Goal: Task Accomplishment & Management: Complete application form

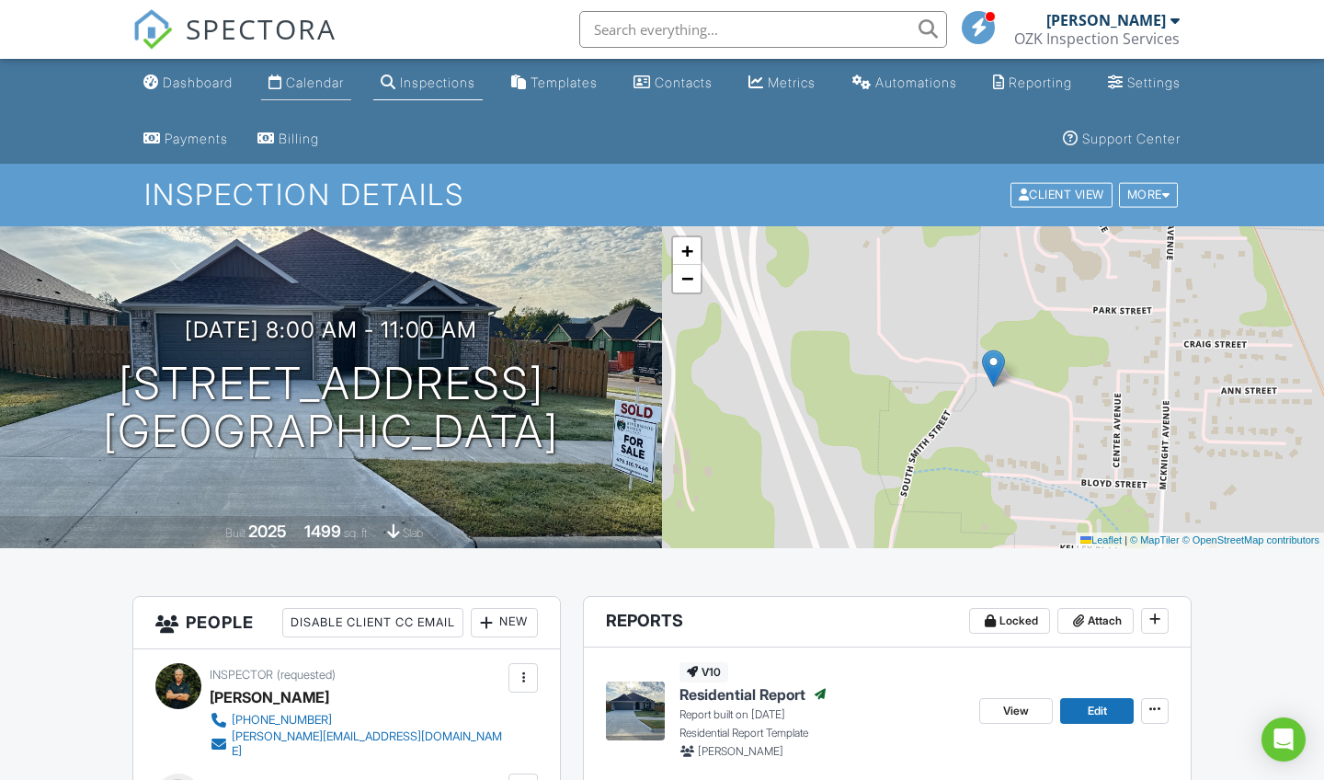
click at [332, 85] on div "Calendar" at bounding box center [315, 82] width 58 height 16
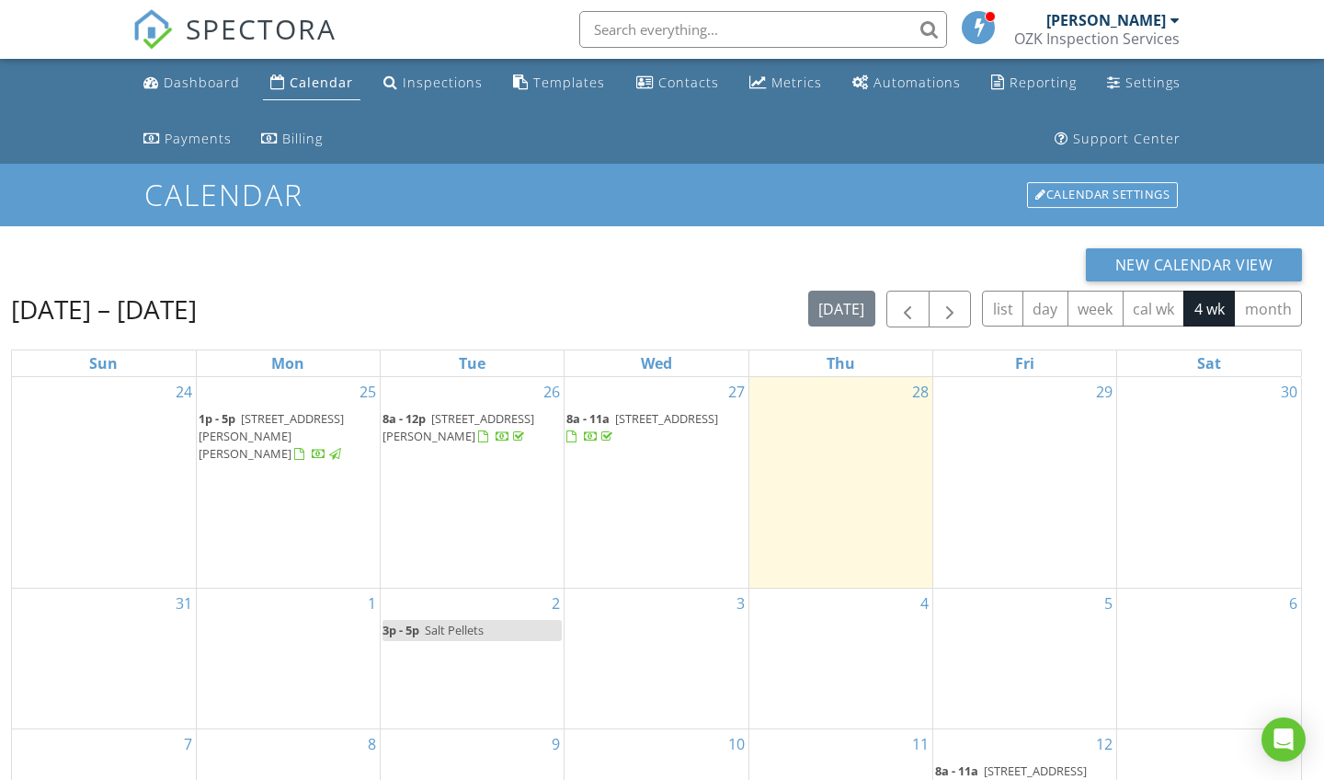
click at [986, 25] on span at bounding box center [979, 26] width 18 height 17
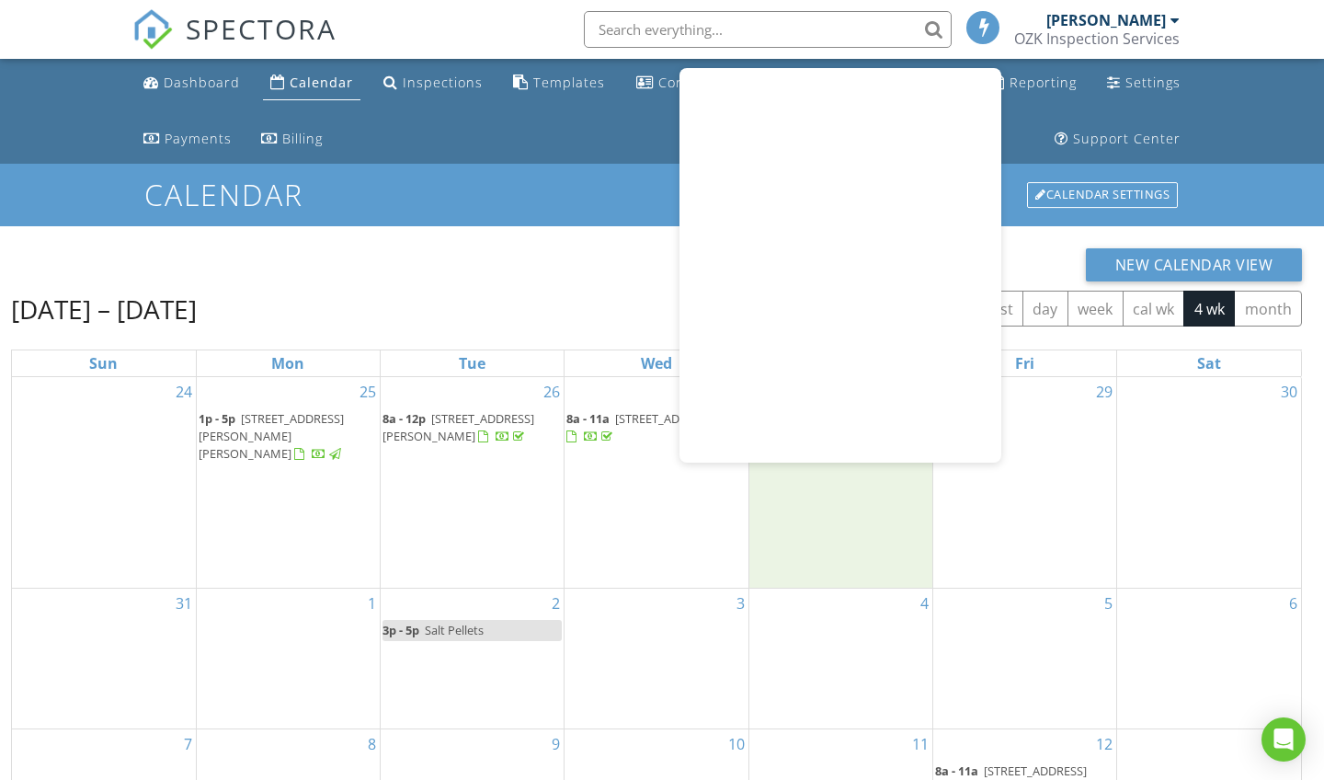
click at [822, 510] on div "28" at bounding box center [840, 482] width 183 height 211
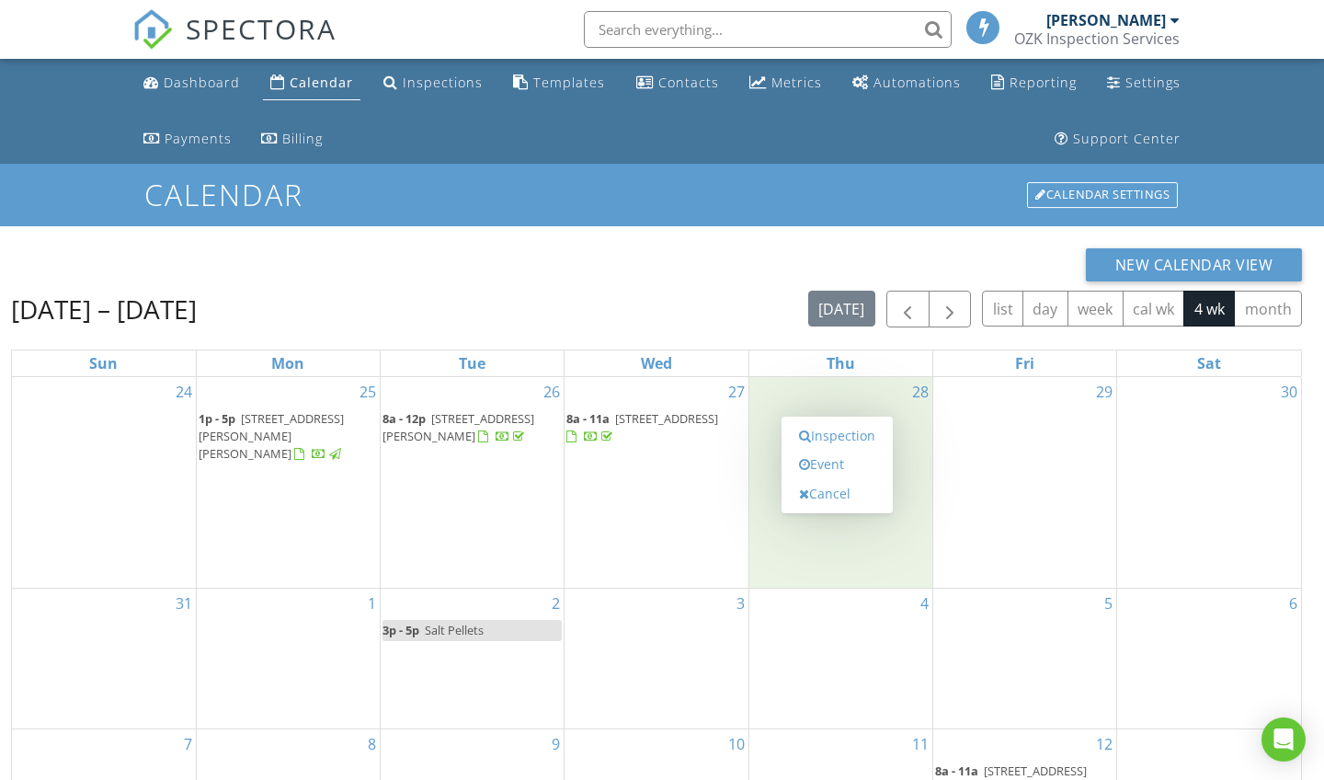
click at [1001, 460] on div "29" at bounding box center [1024, 482] width 183 height 211
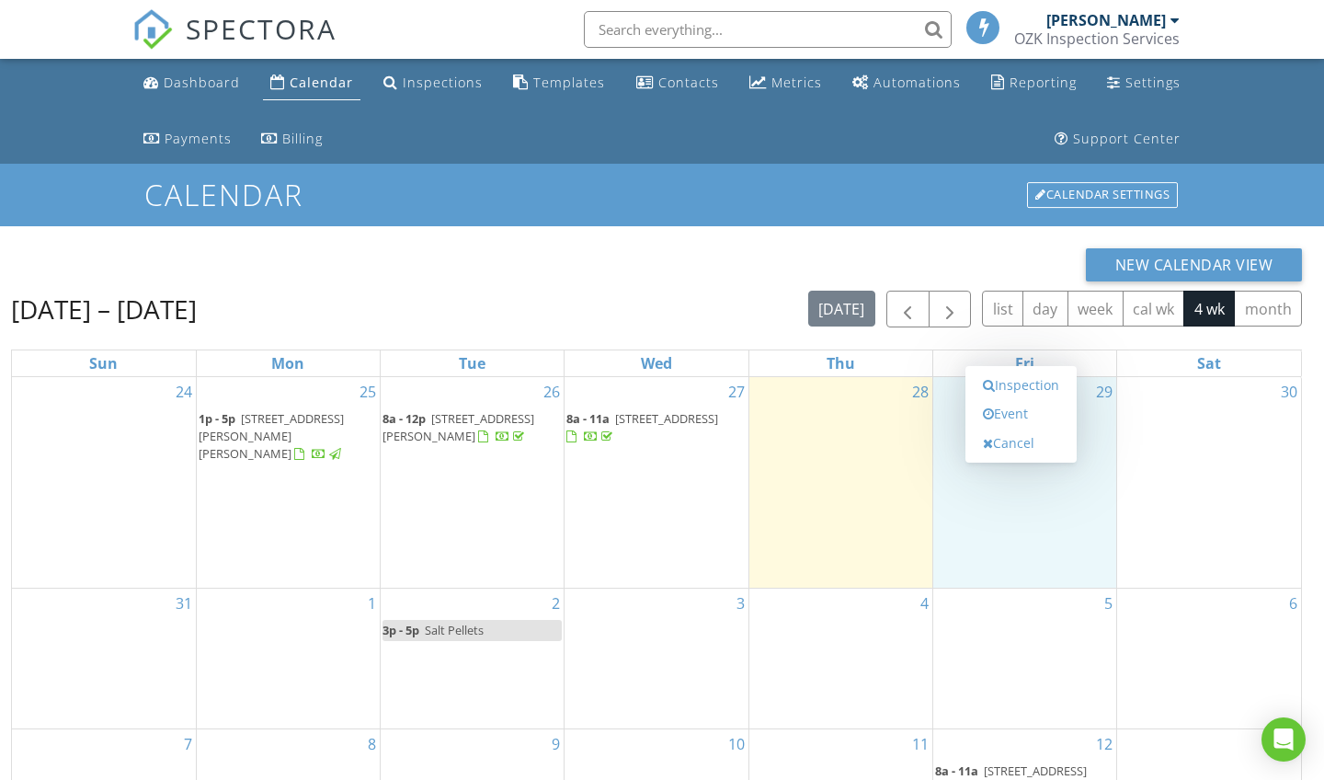
click at [1001, 460] on div "Inspection Event Cancel" at bounding box center [1020, 414] width 111 height 97
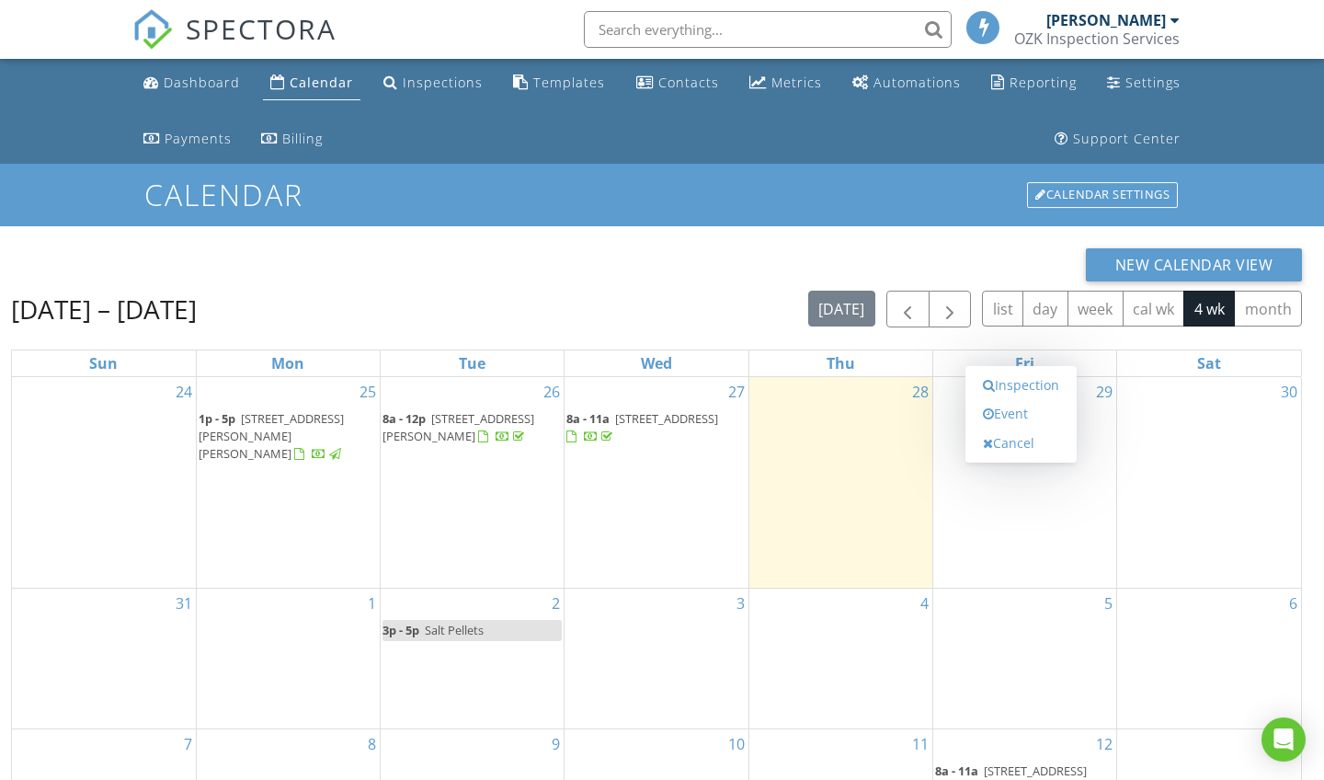
click at [1186, 484] on div "30" at bounding box center [1209, 482] width 184 height 211
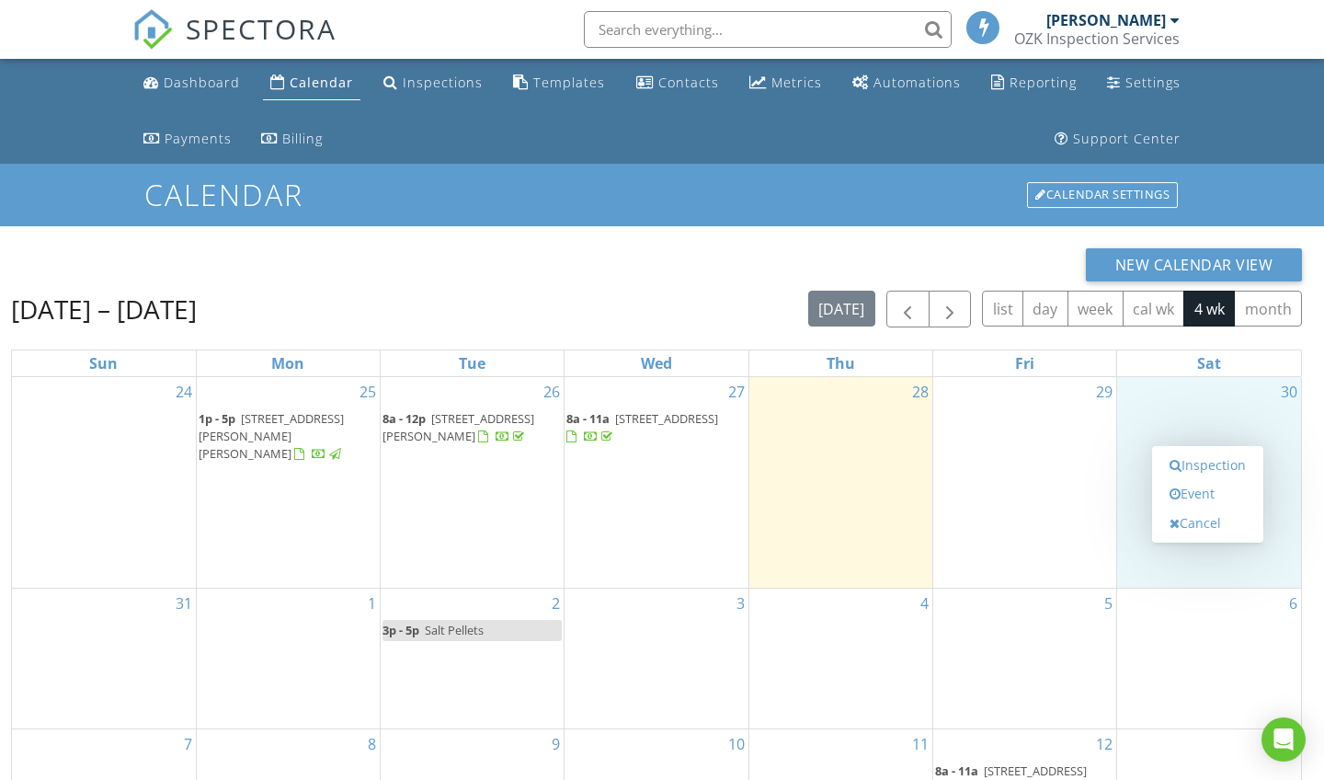
click at [1292, 51] on nav "SPECTORA Dale Gainey OZK Inspection Services Role: Inspector Dashboard New Insp…" at bounding box center [662, 29] width 1324 height 59
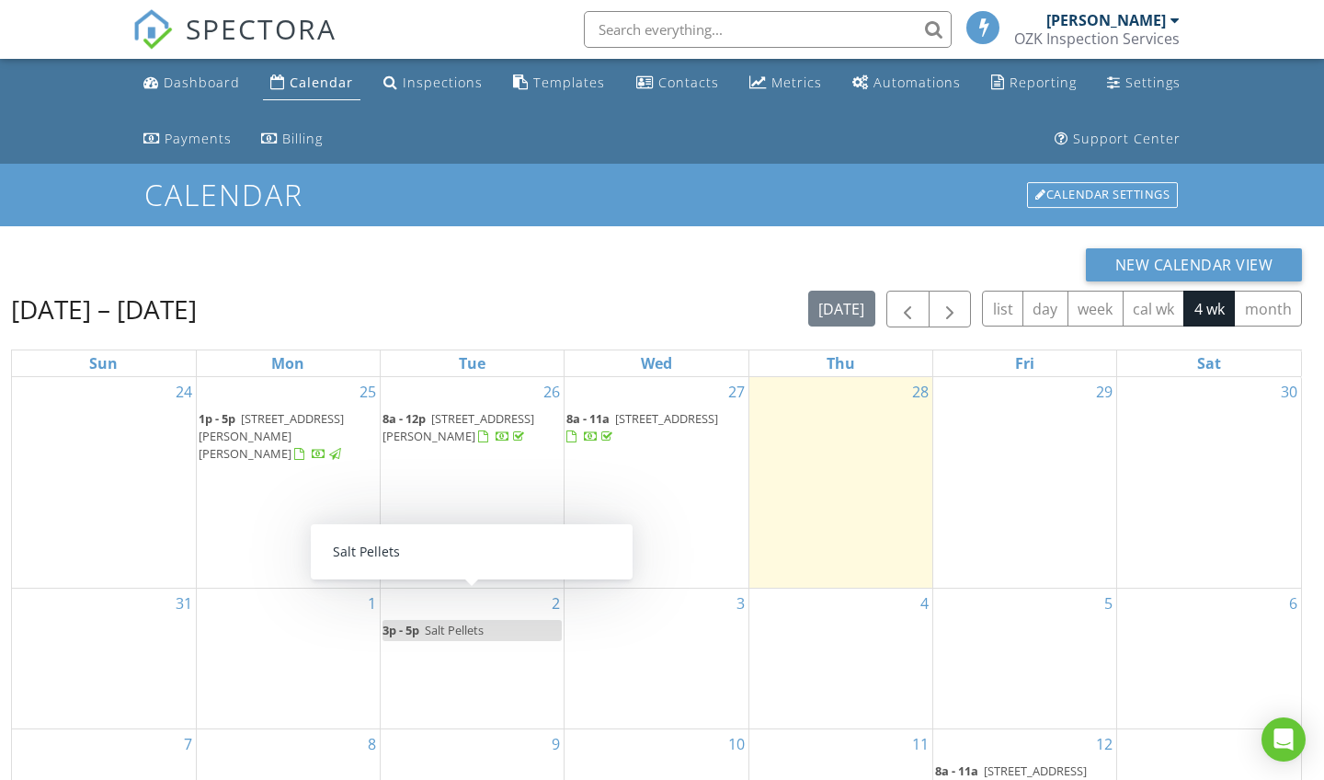
click at [278, 598] on div "1" at bounding box center [288, 658] width 183 height 140
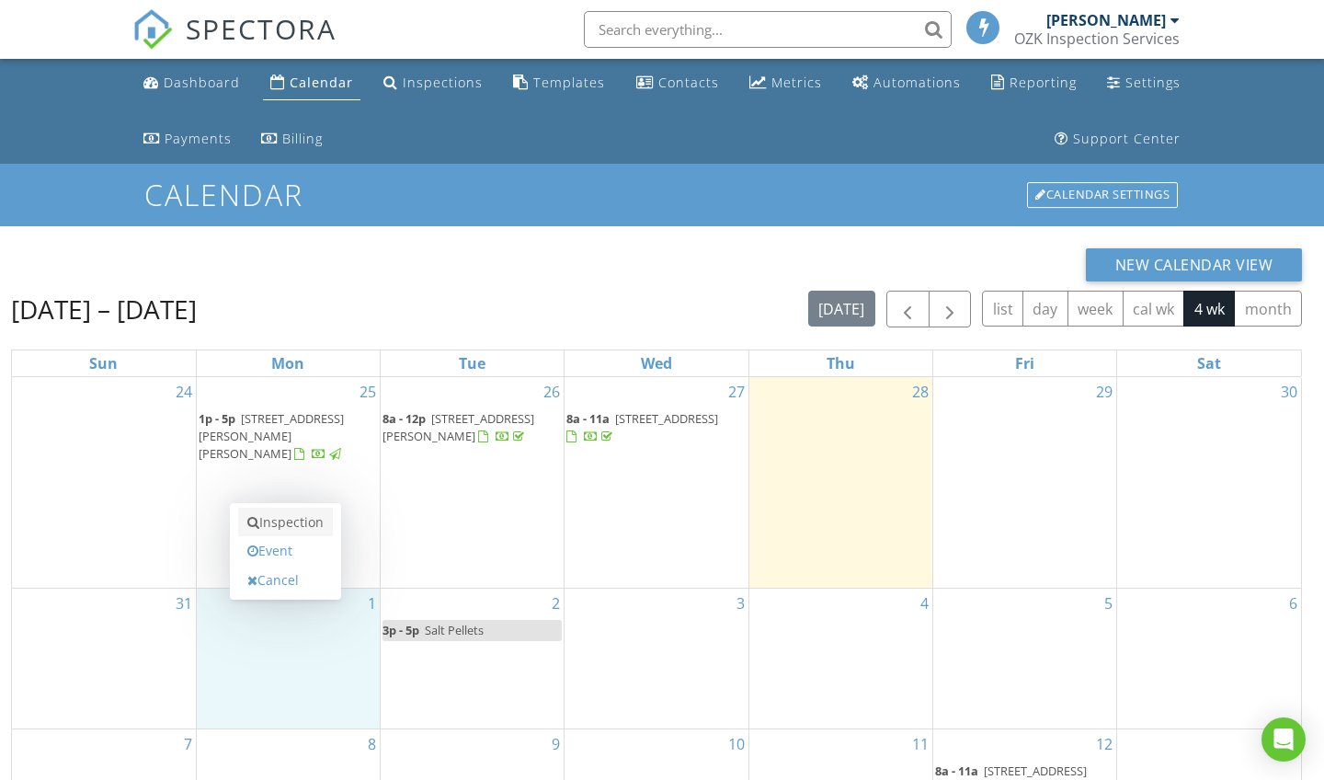
click at [312, 524] on link "Inspection" at bounding box center [285, 521] width 95 height 29
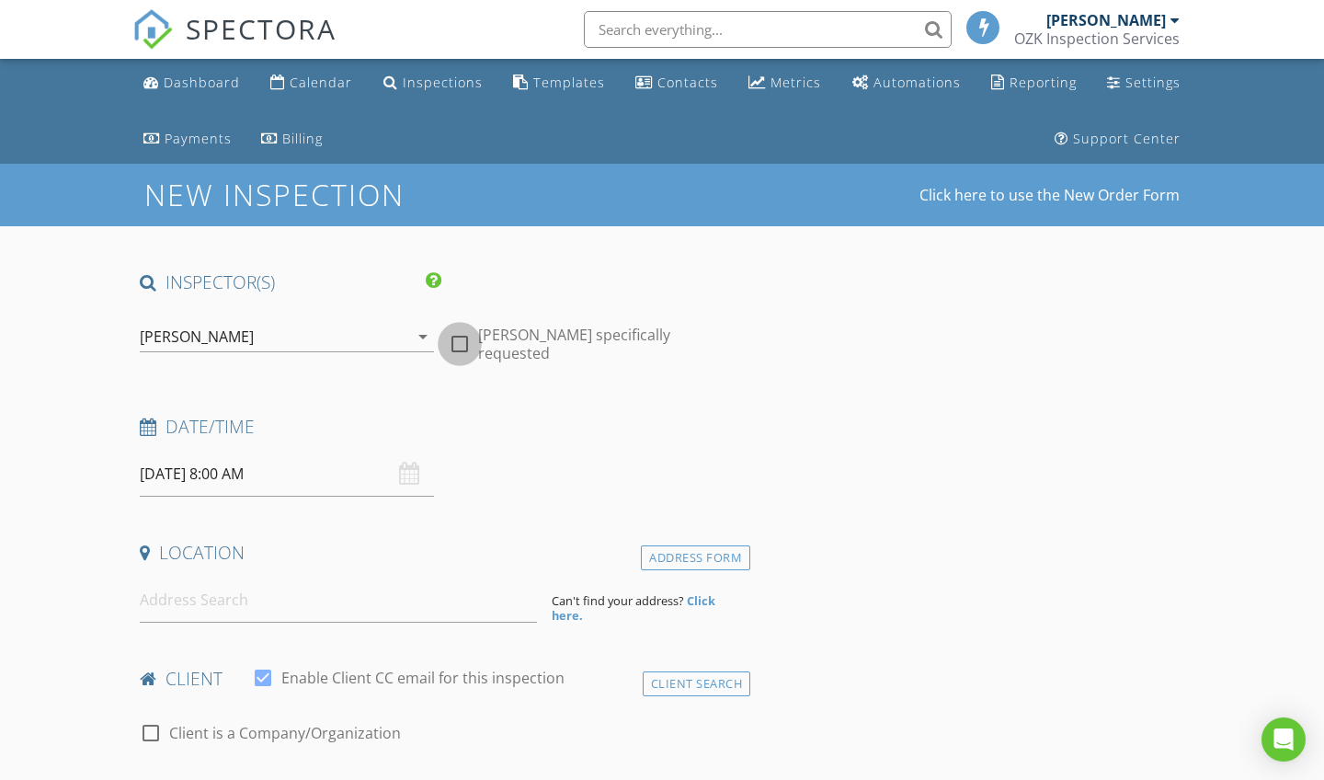
click at [460, 335] on div at bounding box center [459, 343] width 31 height 31
checkbox input "true"
click at [410, 472] on div "09/01/2025 8:00 AM" at bounding box center [287, 473] width 294 height 45
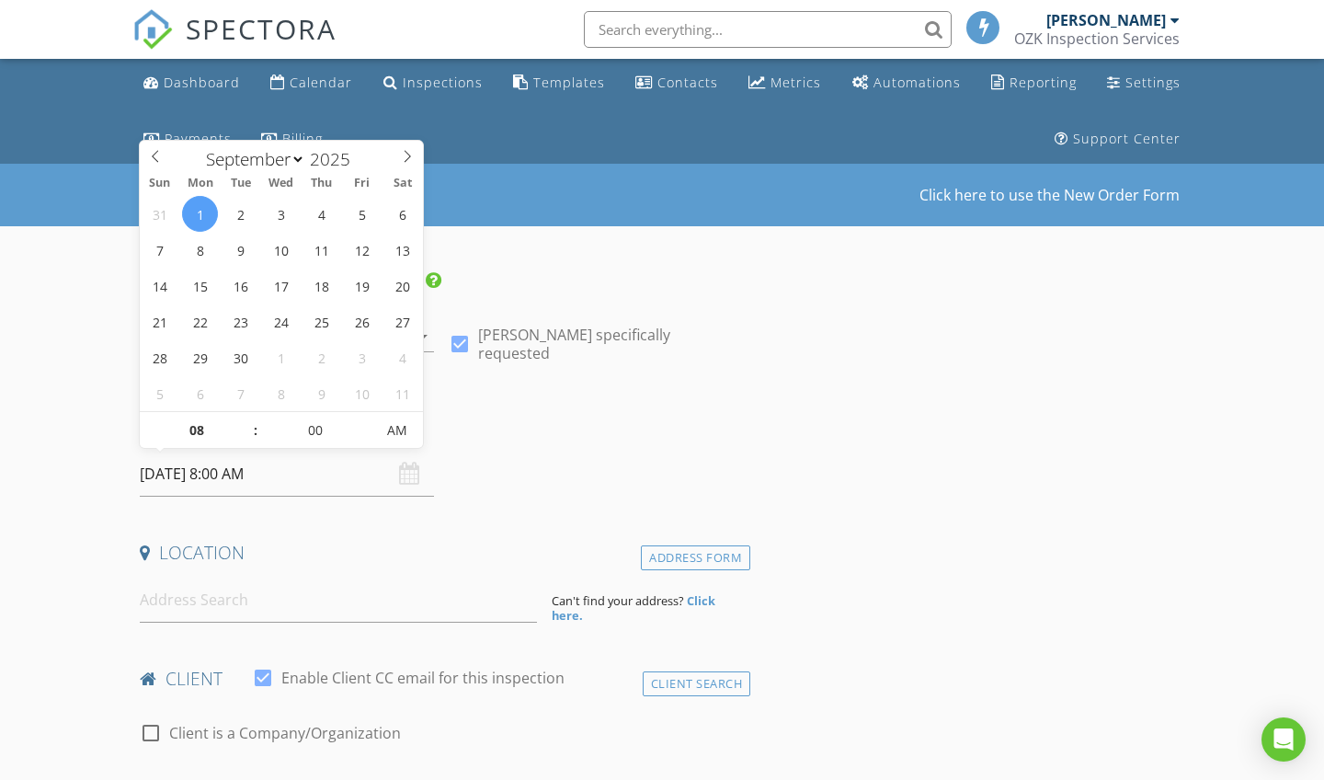
click at [245, 479] on input "09/01/2025 8:00 AM" at bounding box center [287, 473] width 294 height 45
type input "09"
type input "09/01/2025 9:00 AM"
click at [253, 415] on span at bounding box center [246, 421] width 13 height 18
type input "10"
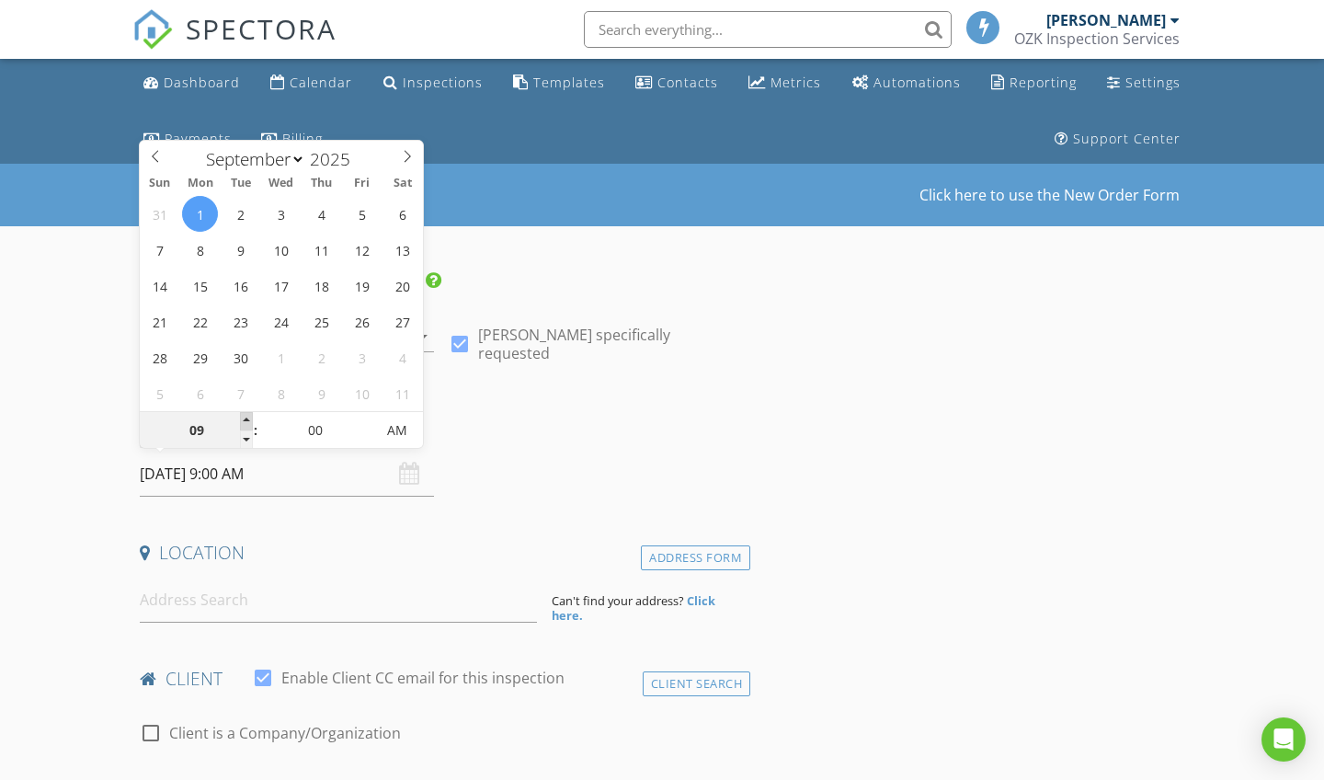
type input "09/01/2025 10:00 AM"
click at [253, 415] on span at bounding box center [246, 421] width 13 height 18
type input "11"
type input "09/01/2025 11:00 AM"
click at [253, 415] on span at bounding box center [246, 421] width 13 height 18
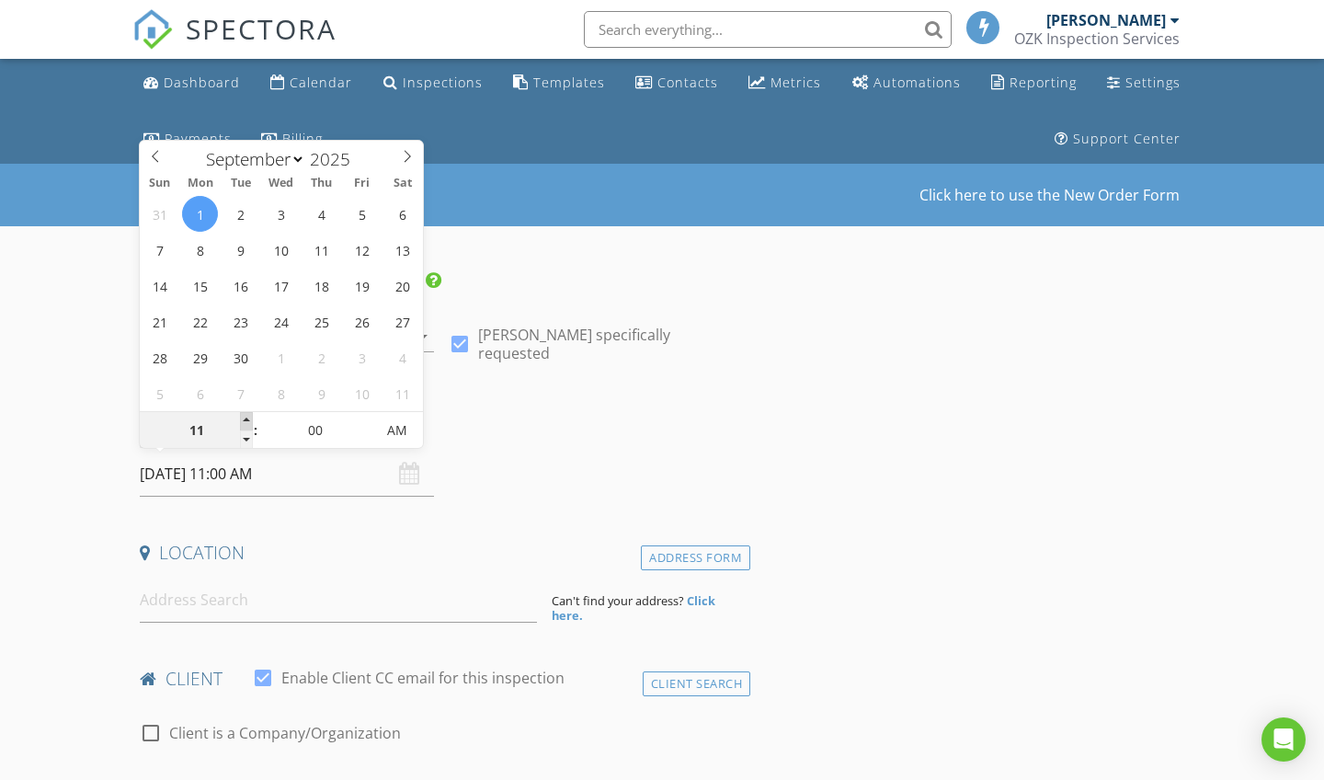
type input "12"
type input "09/01/2025 12:00 PM"
click at [253, 415] on span at bounding box center [246, 421] width 13 height 18
type input "01"
type input "[DATE] 1:00 PM"
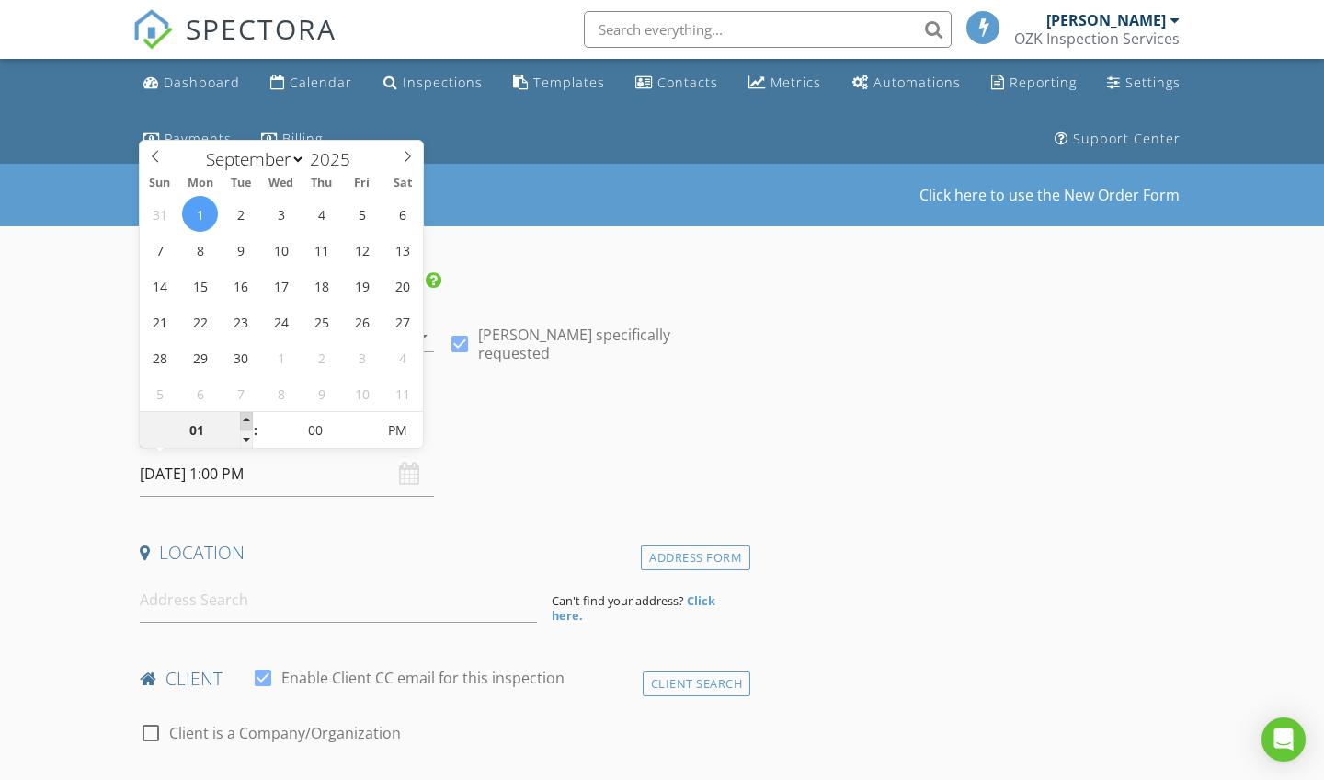
click at [253, 415] on span at bounding box center [246, 421] width 13 height 18
click at [529, 426] on h4 "Date/Time" at bounding box center [441, 427] width 603 height 24
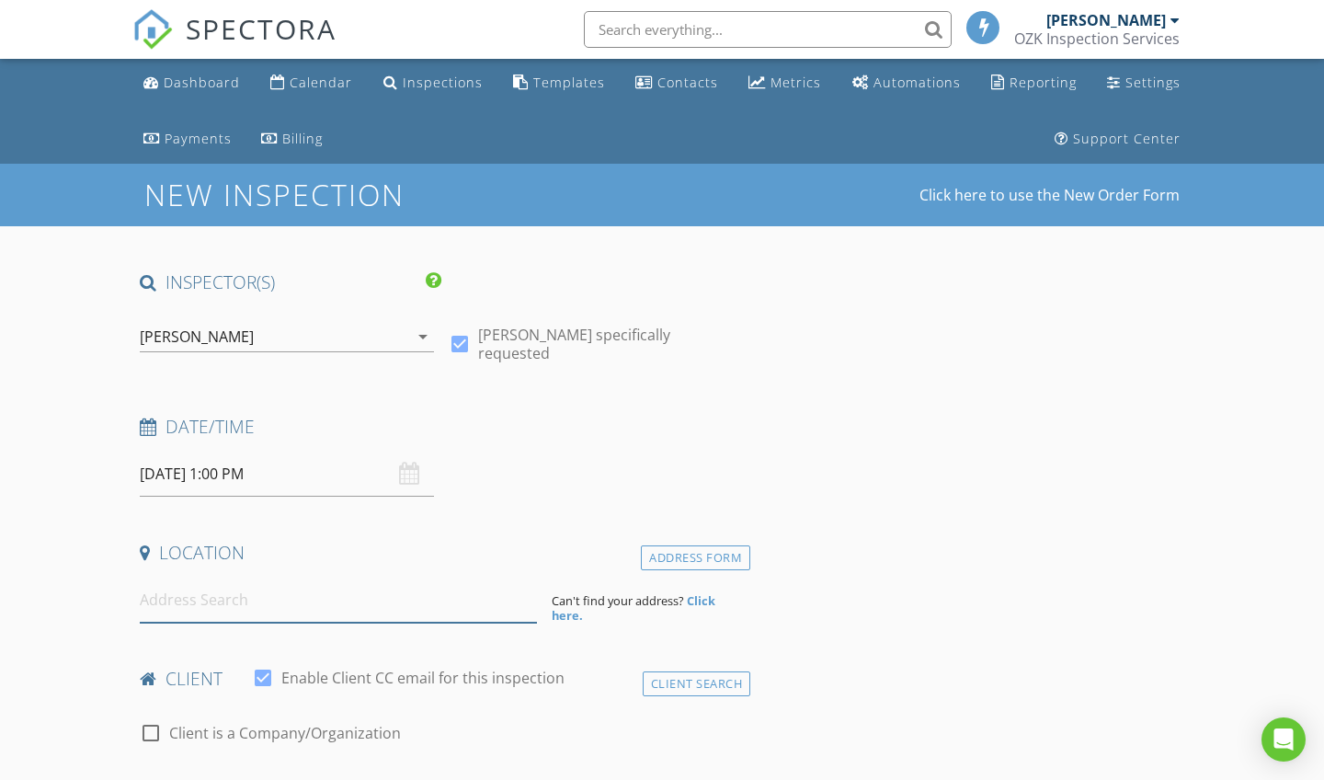
click at [220, 604] on input at bounding box center [338, 599] width 397 height 45
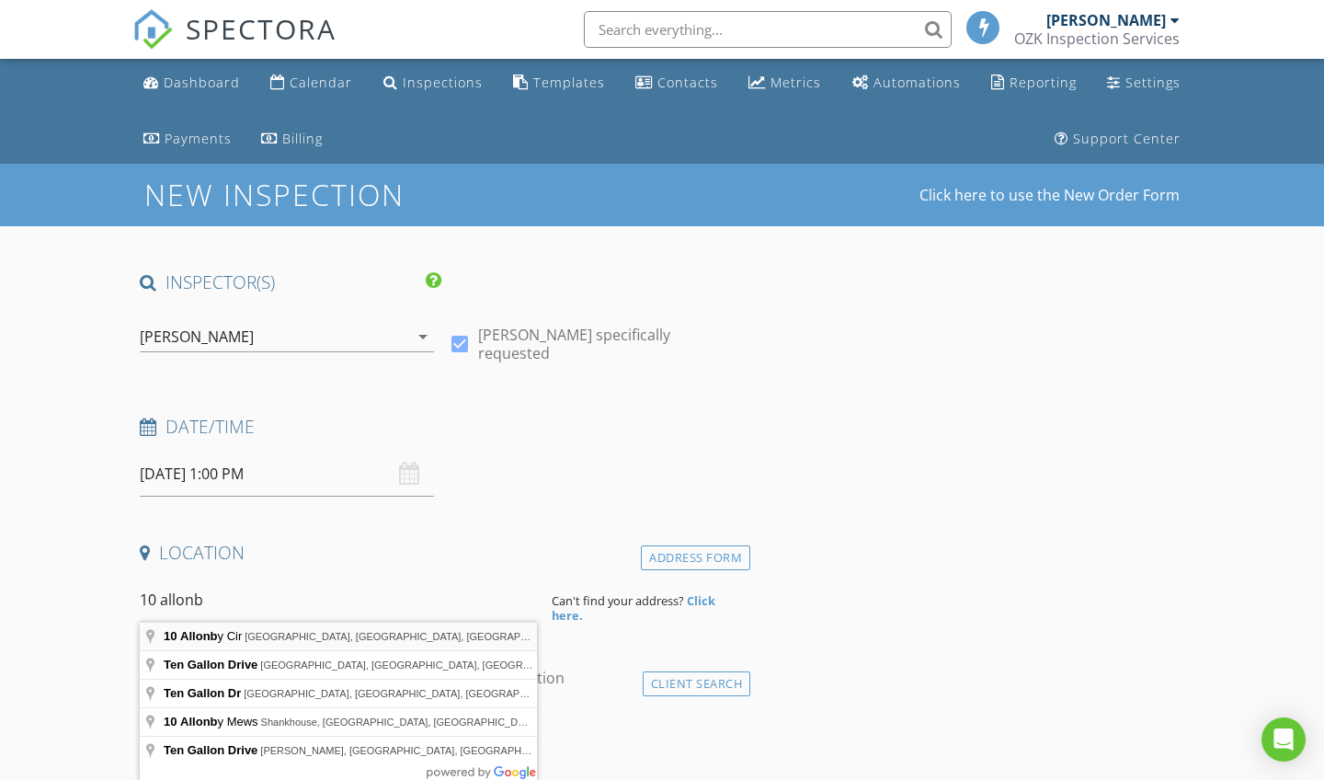
type input "10 Allonby Cir, Bella Vista, AR, USA"
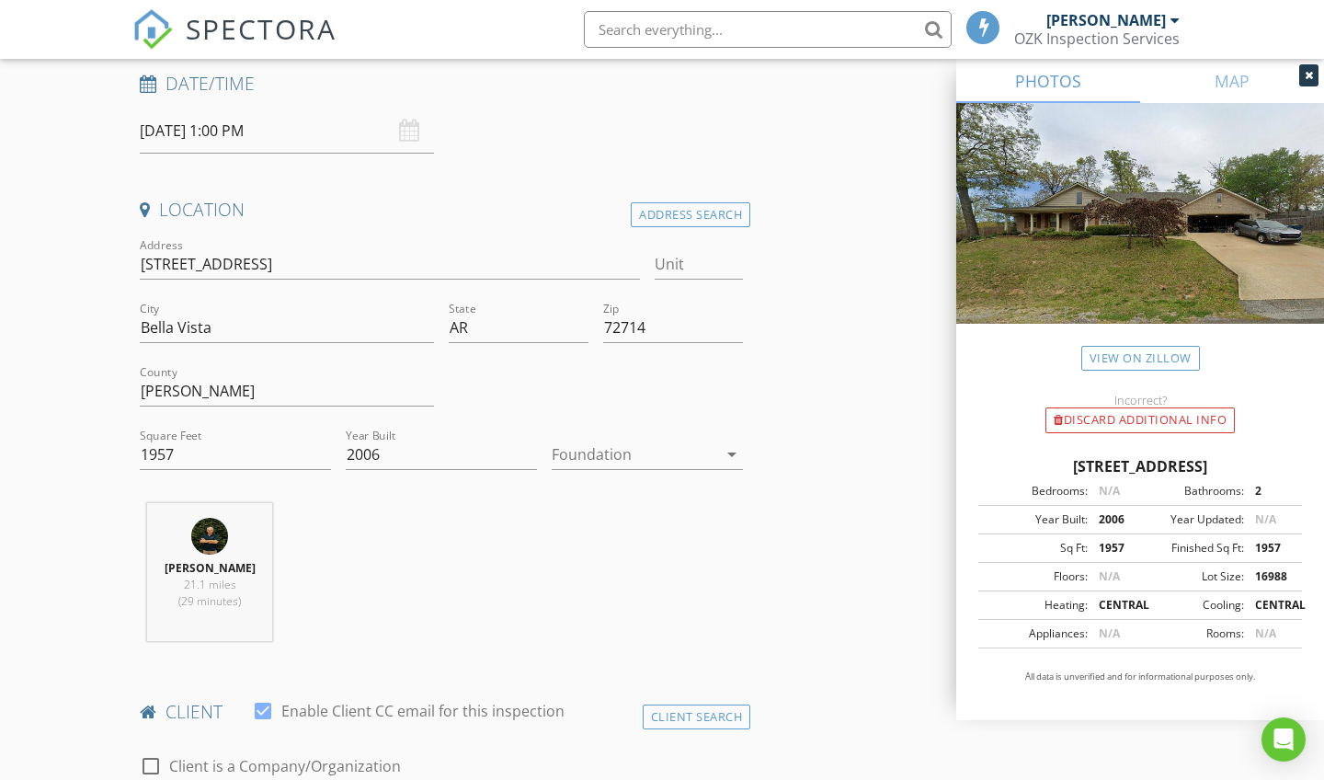
scroll to position [344, 0]
click at [735, 450] on icon "arrow_drop_down" at bounding box center [732, 453] width 22 height 22
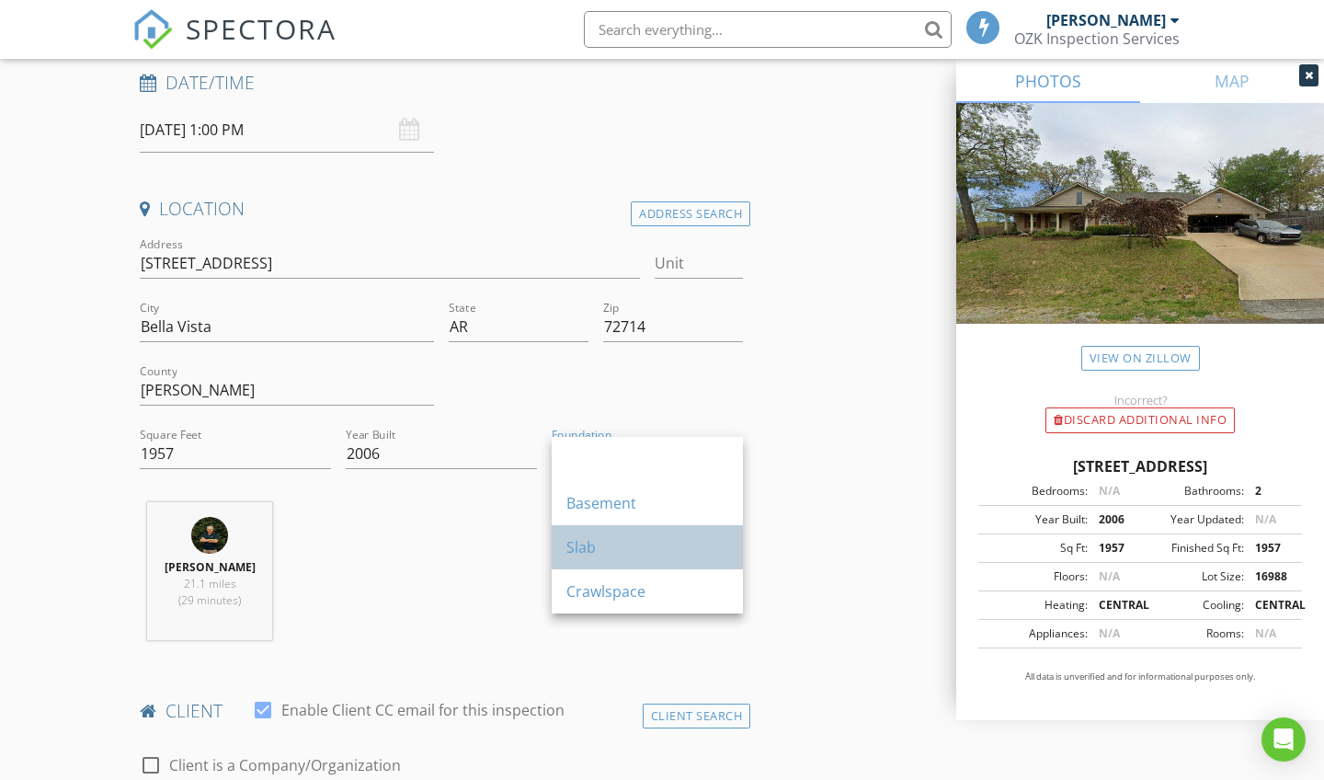
click at [655, 559] on div "Slab" at bounding box center [647, 547] width 162 height 44
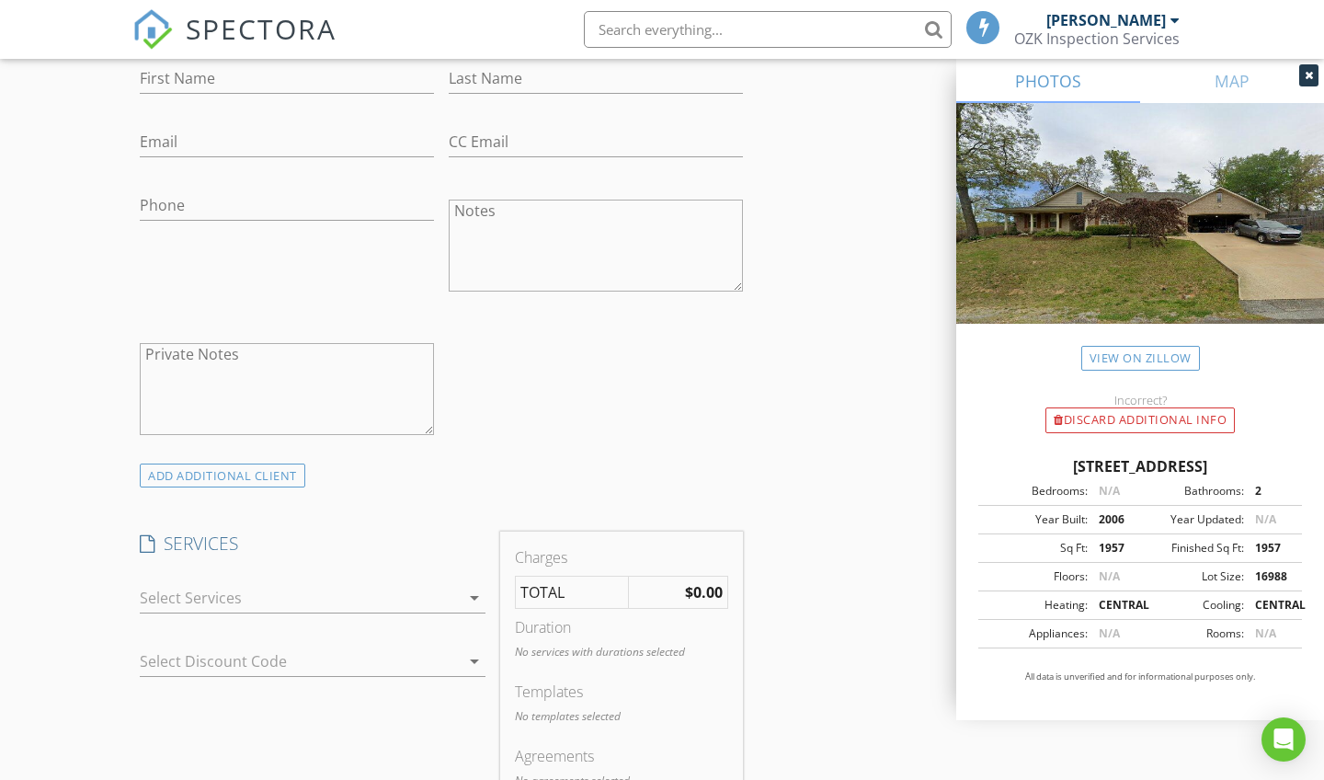
scroll to position [1107, 0]
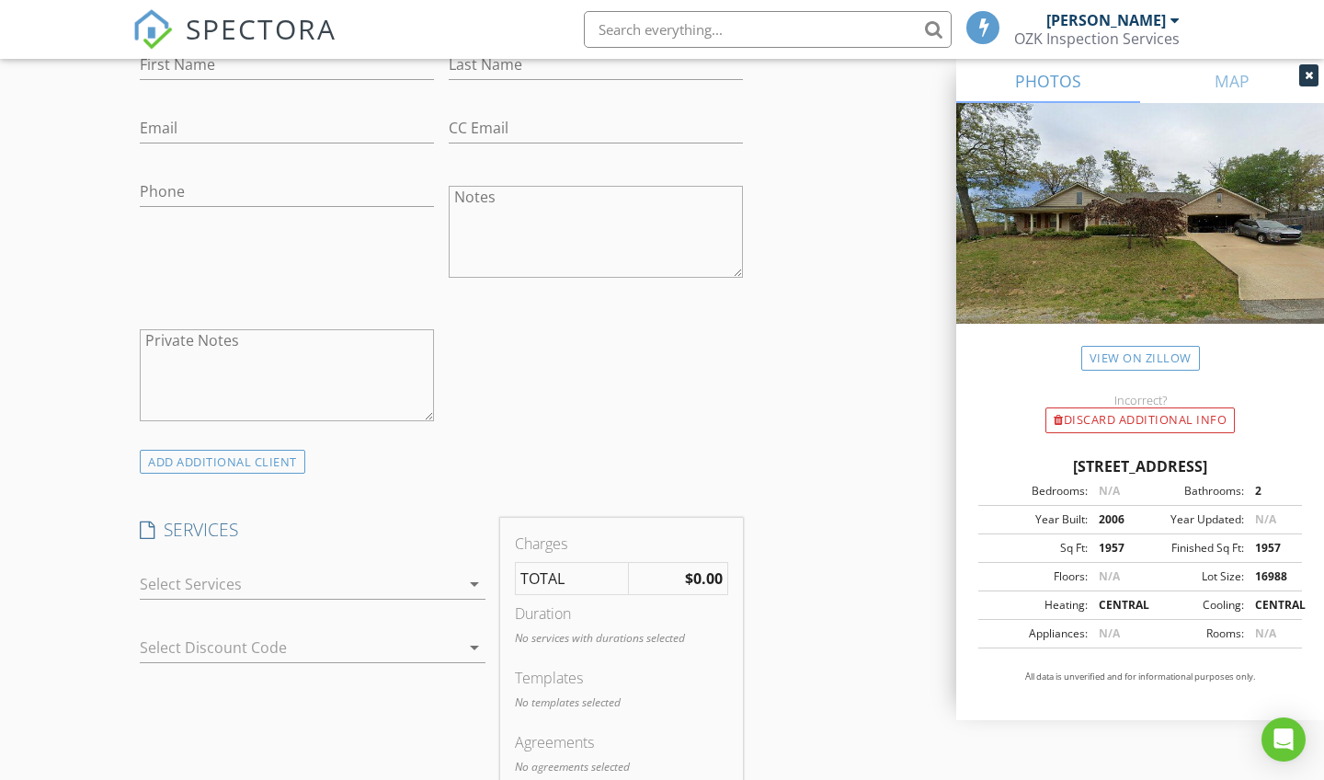
click at [476, 580] on icon "arrow_drop_down" at bounding box center [474, 584] width 22 height 22
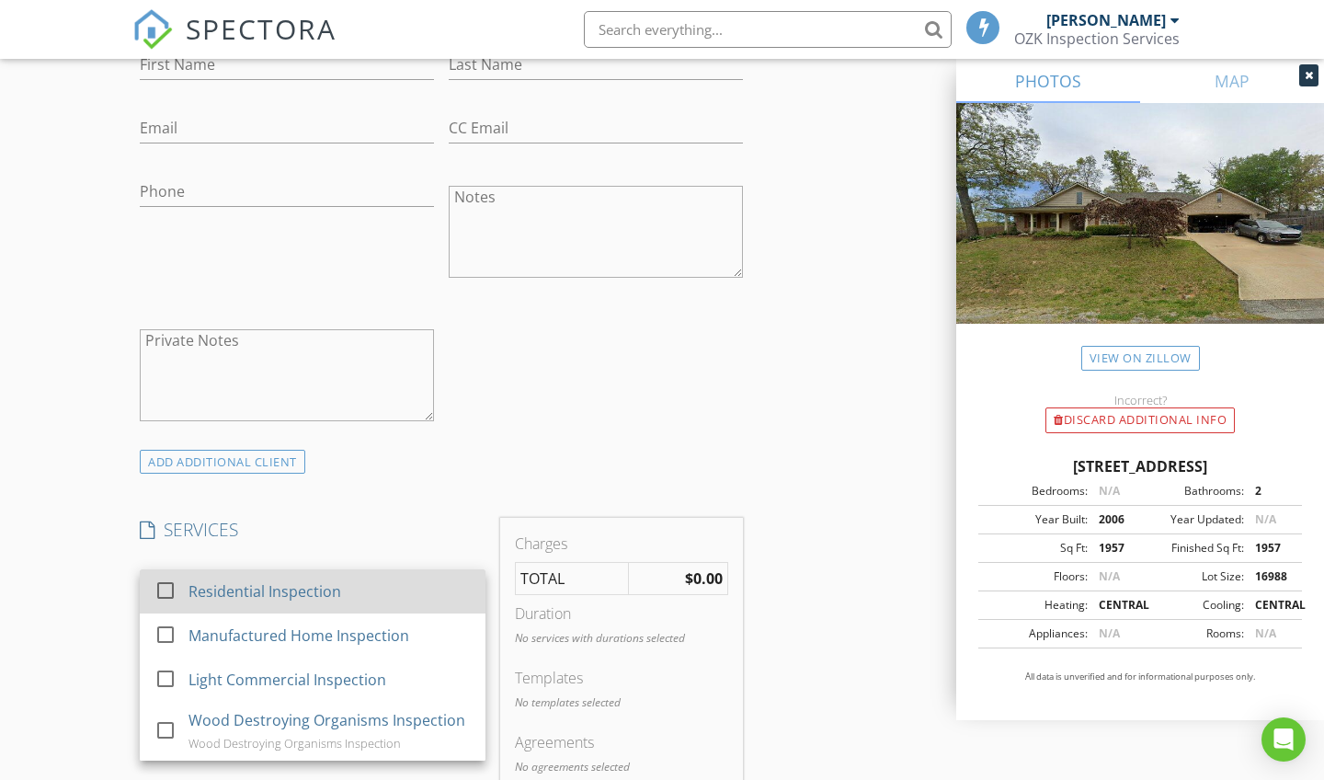
click at [350, 590] on div "Residential Inspection" at bounding box center [329, 591] width 282 height 37
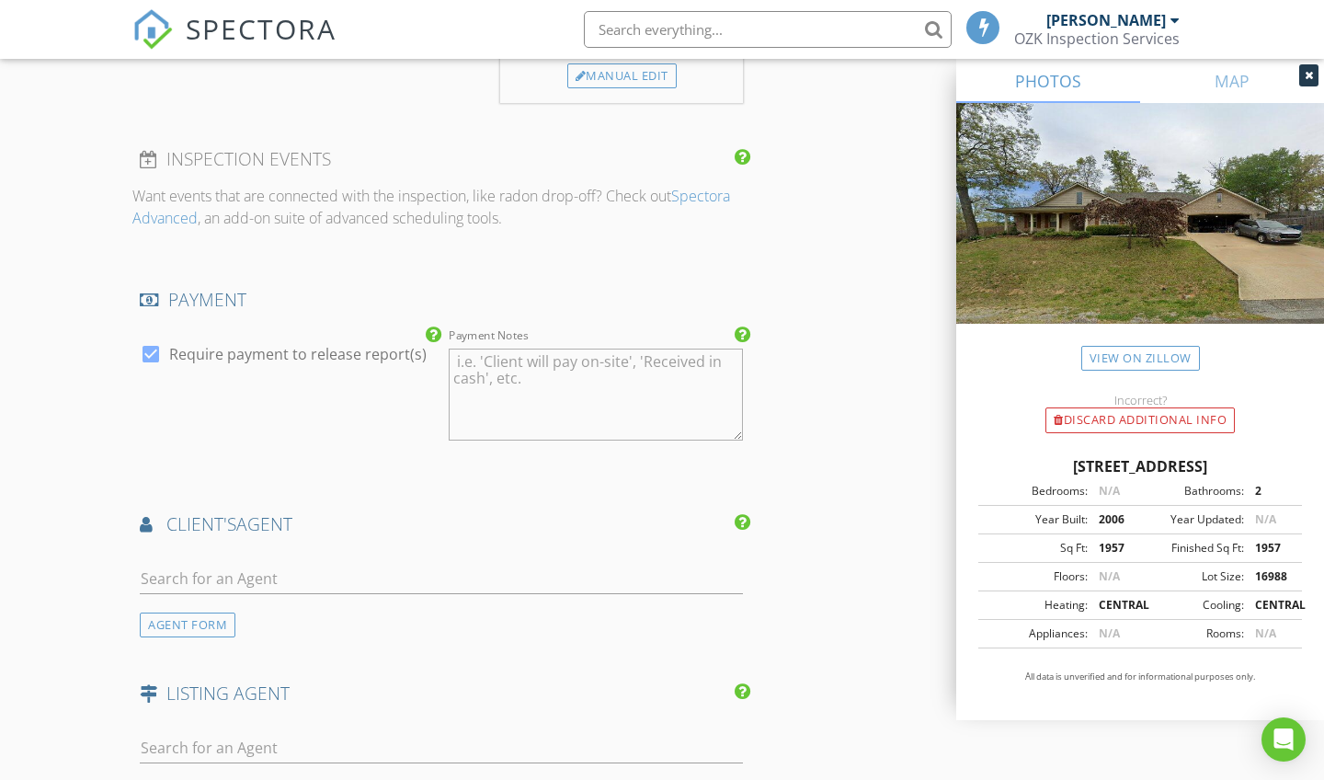
scroll to position [1869, 0]
click at [199, 615] on div "AGENT FORM" at bounding box center [188, 622] width 96 height 25
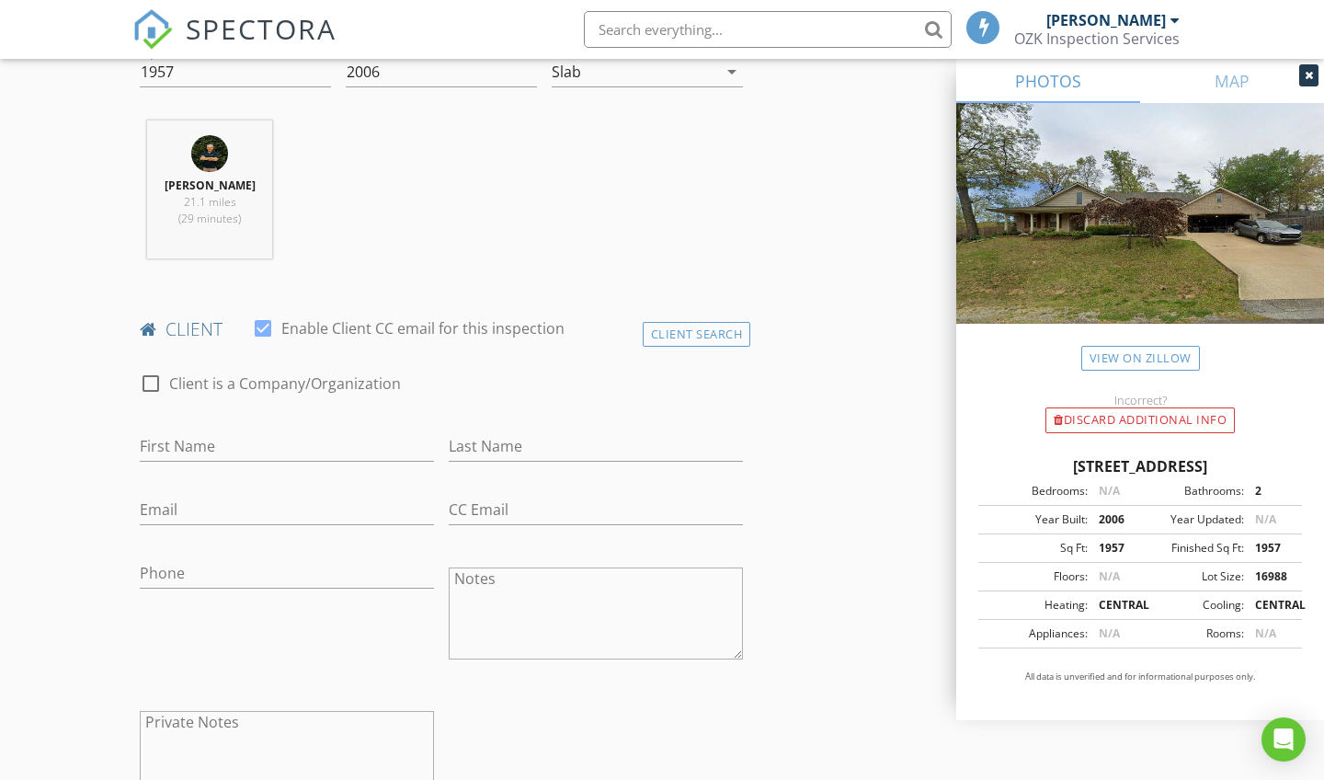
scroll to position [736, 0]
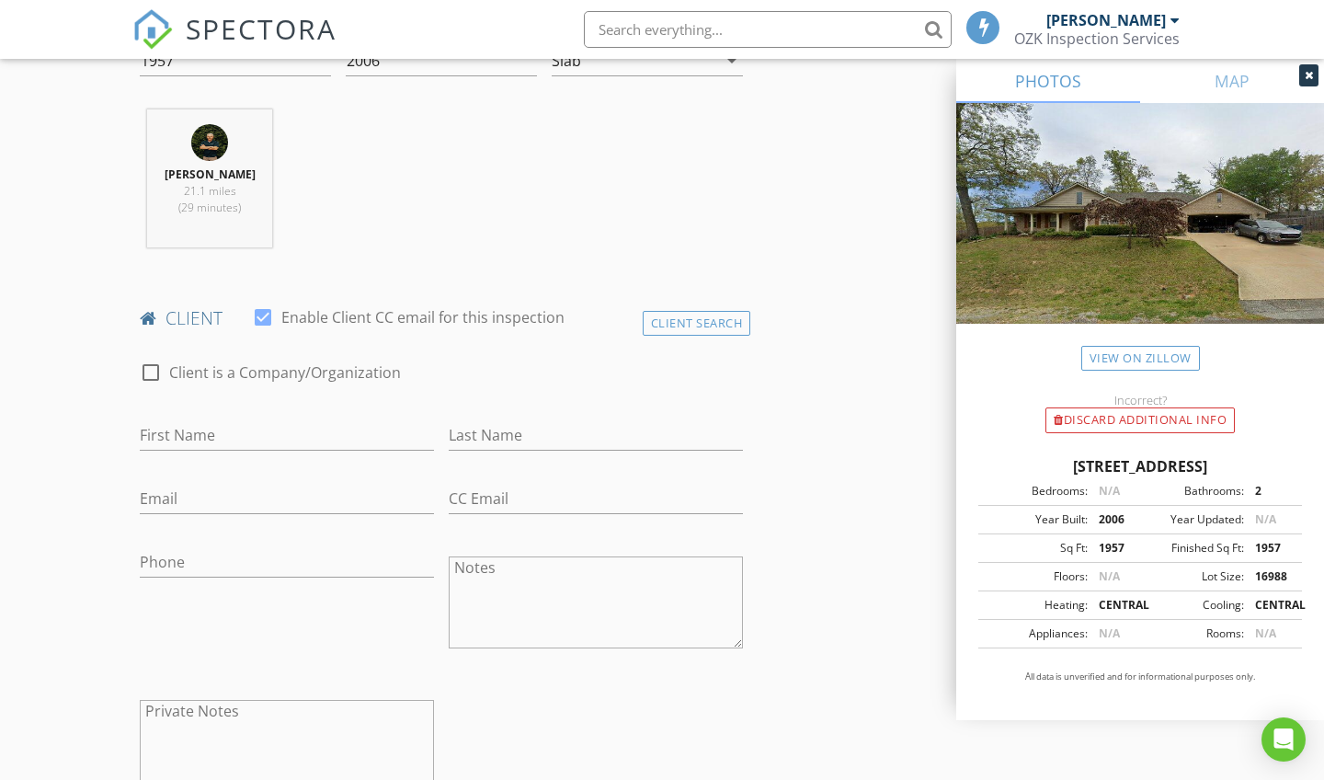
type input "Rachael"
type input "[PERSON_NAME]"
paste input "[EMAIL_ADDRESS][DOMAIN_NAME]"
type input "[EMAIL_ADDRESS][DOMAIN_NAME]"
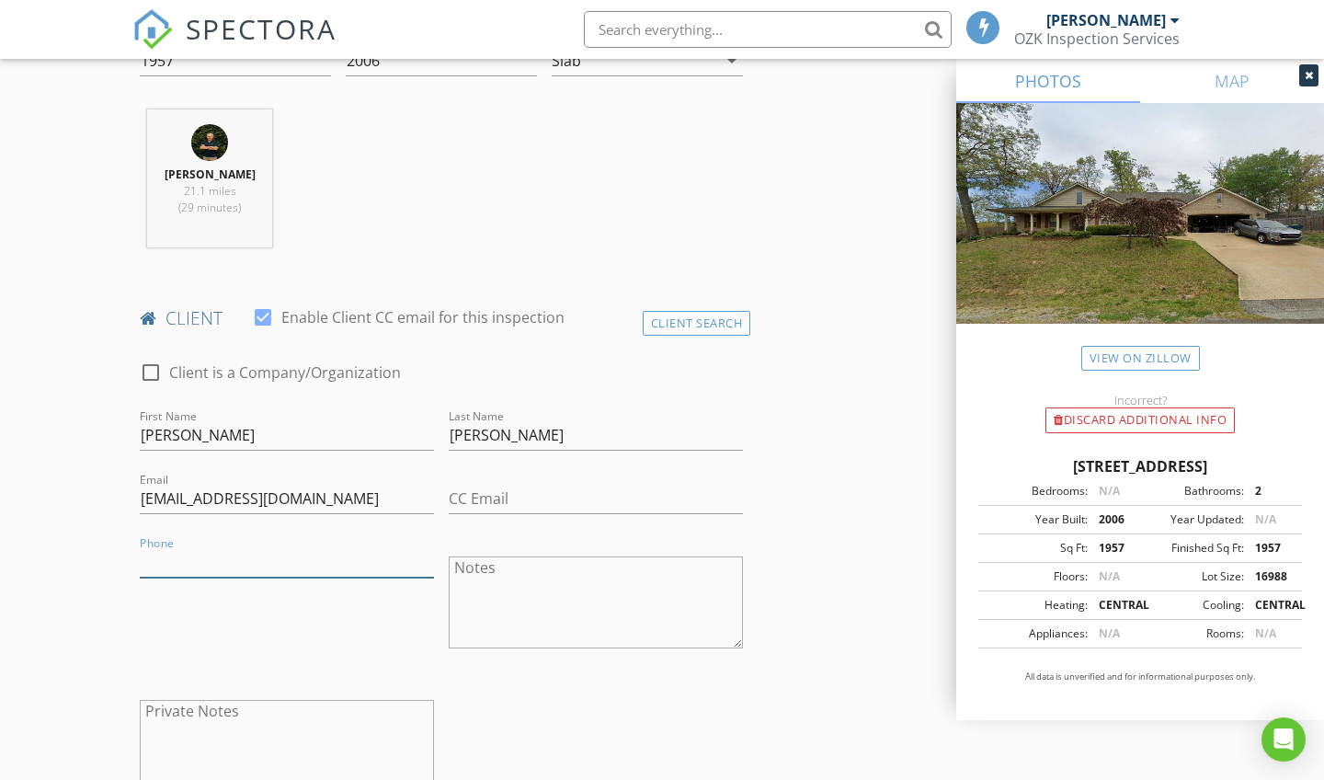
paste input "[PHONE_NUMBER]"
type input "[PHONE_NUMBER]"
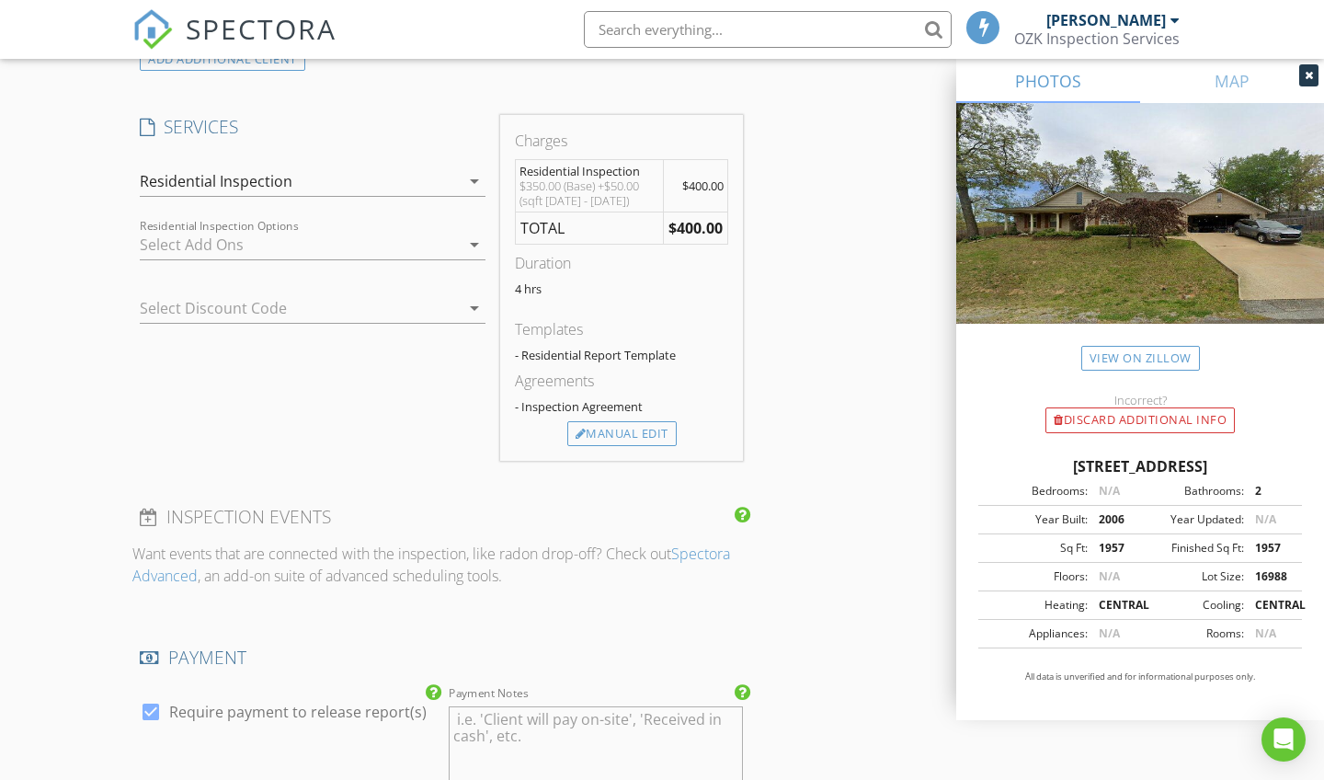
scroll to position [1518, 0]
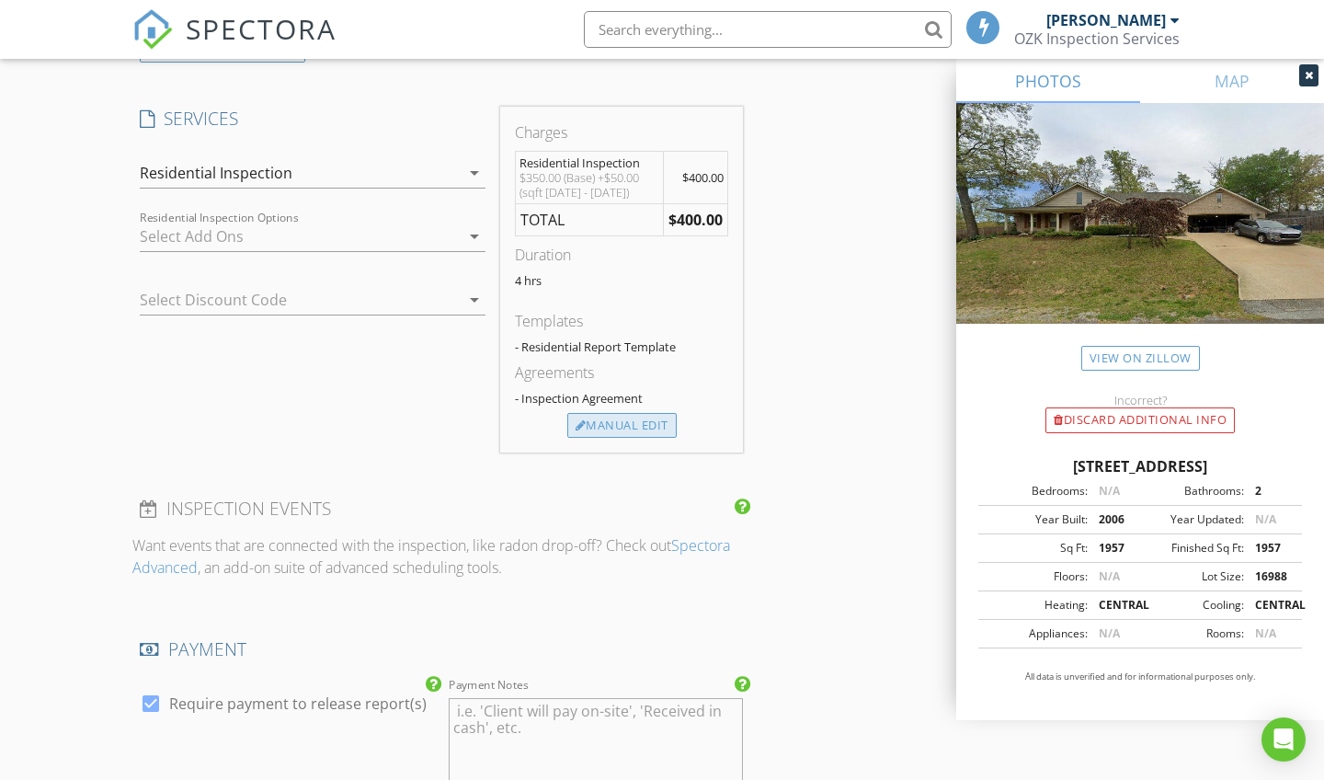
click at [625, 424] on div "Manual Edit" at bounding box center [621, 426] width 109 height 26
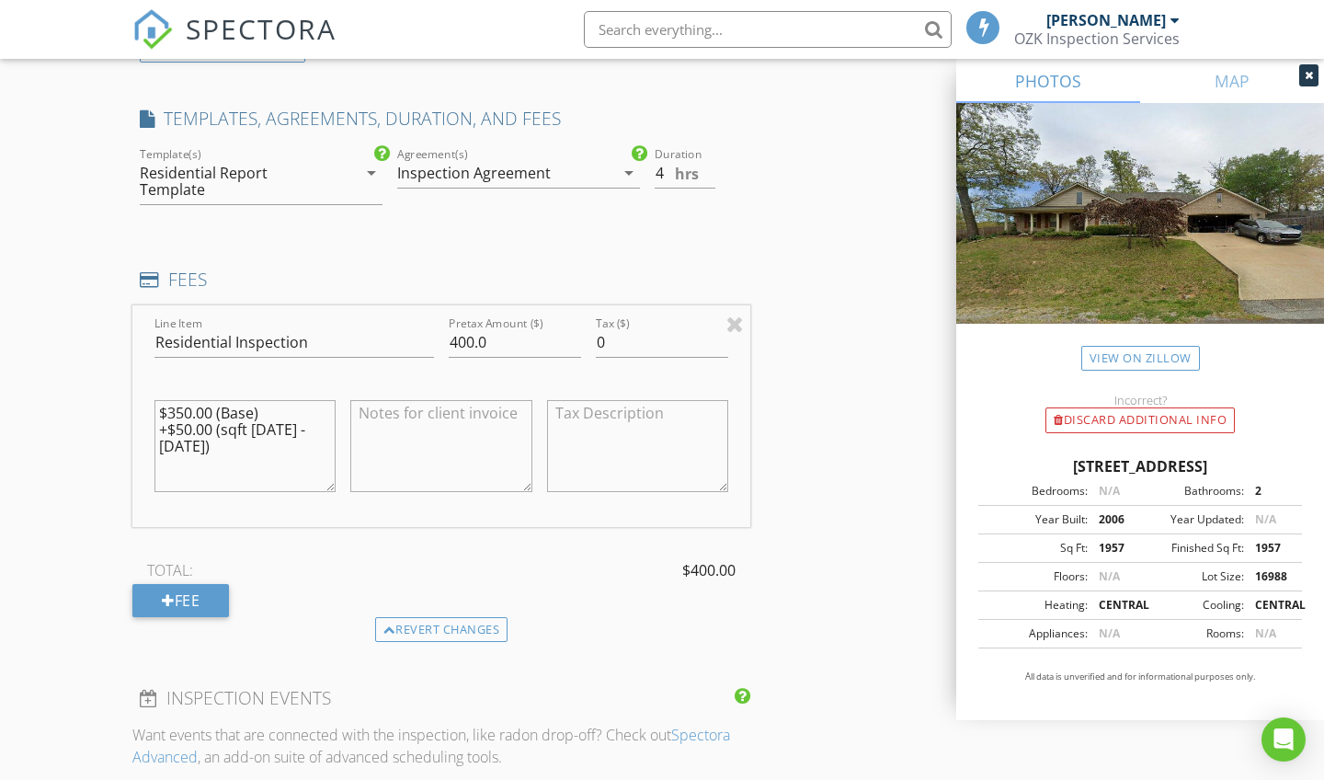
drag, startPoint x: 234, startPoint y: 430, endPoint x: 163, endPoint y: 359, distance: 101.4
click at [163, 380] on div "$350.00 (Base) +$50.00 (sqft 1500 - 2000)" at bounding box center [244, 450] width 181 height 140
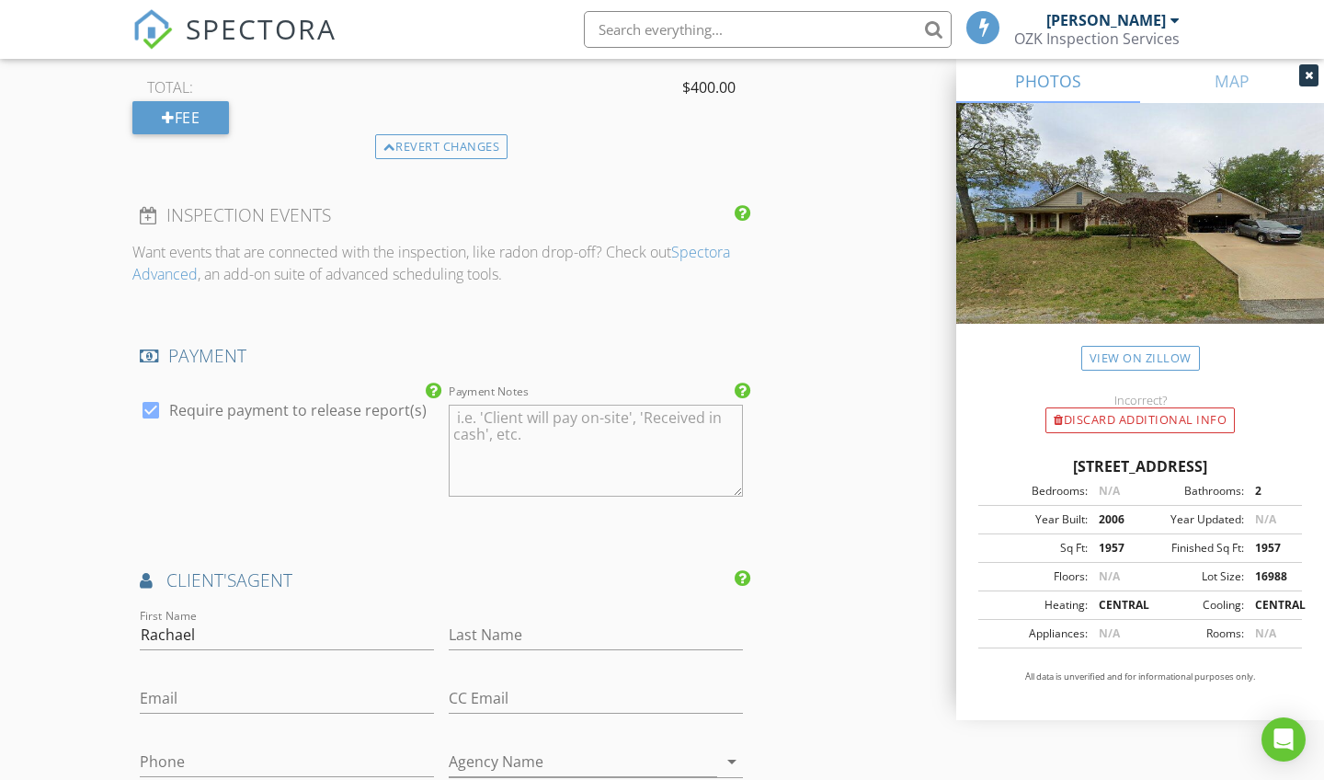
scroll to position [2004, 0]
click at [186, 616] on input "Rachael" at bounding box center [287, 631] width 294 height 30
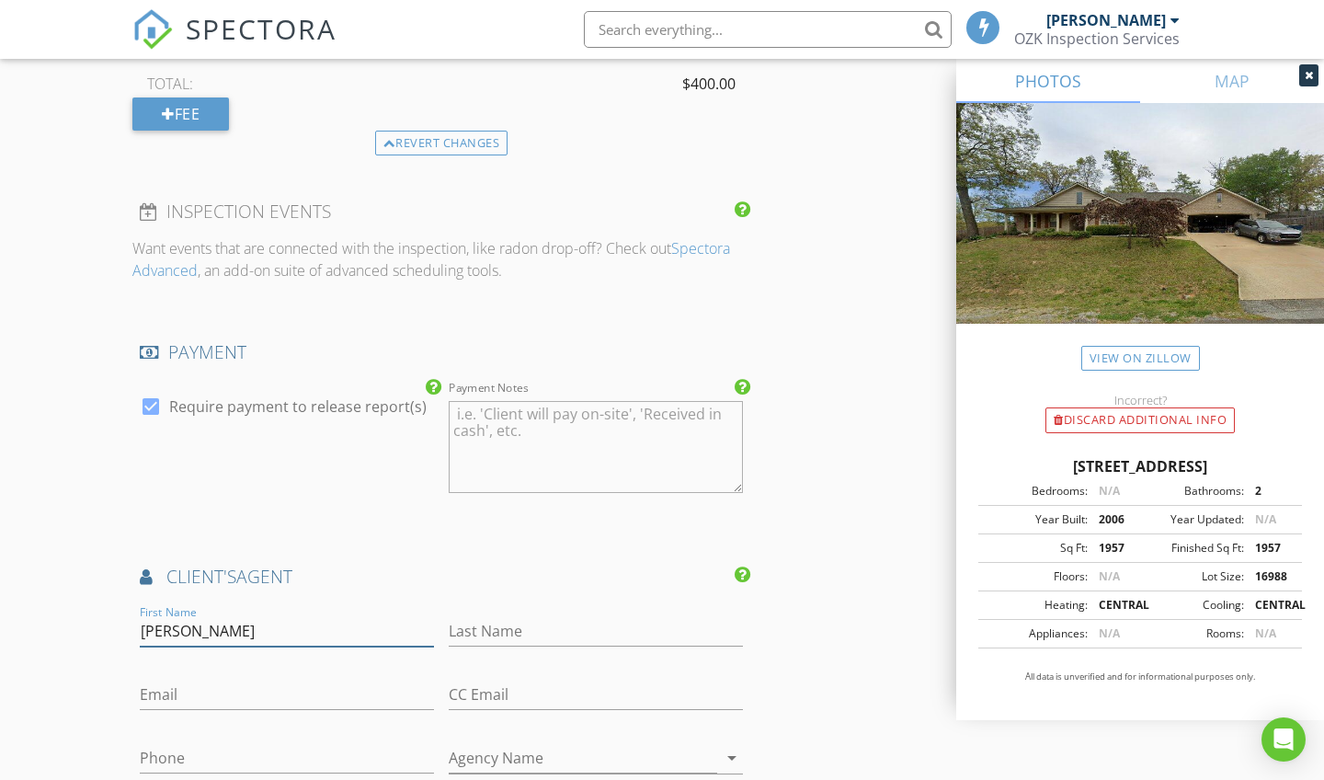
click at [255, 616] on input "Rachel" at bounding box center [287, 631] width 294 height 30
type input "[PERSON_NAME]"
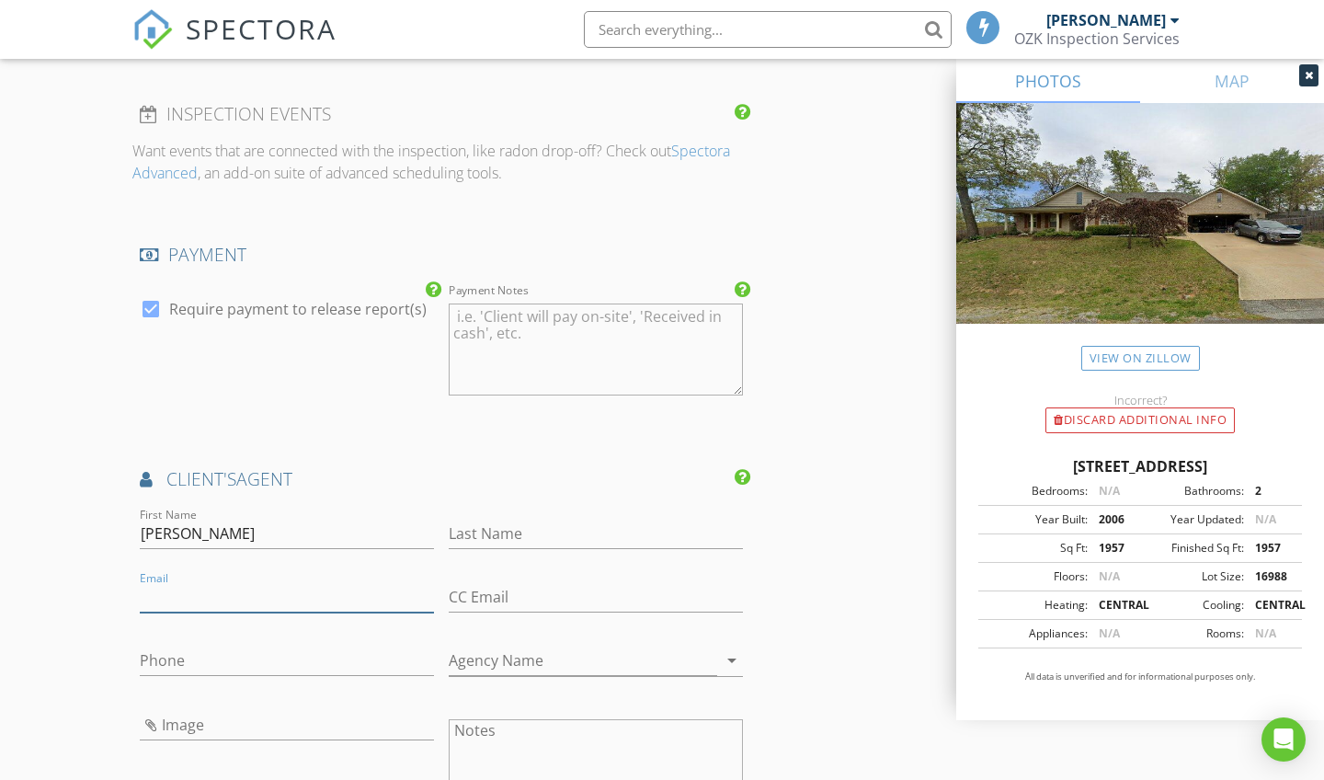
scroll to position [2107, 0]
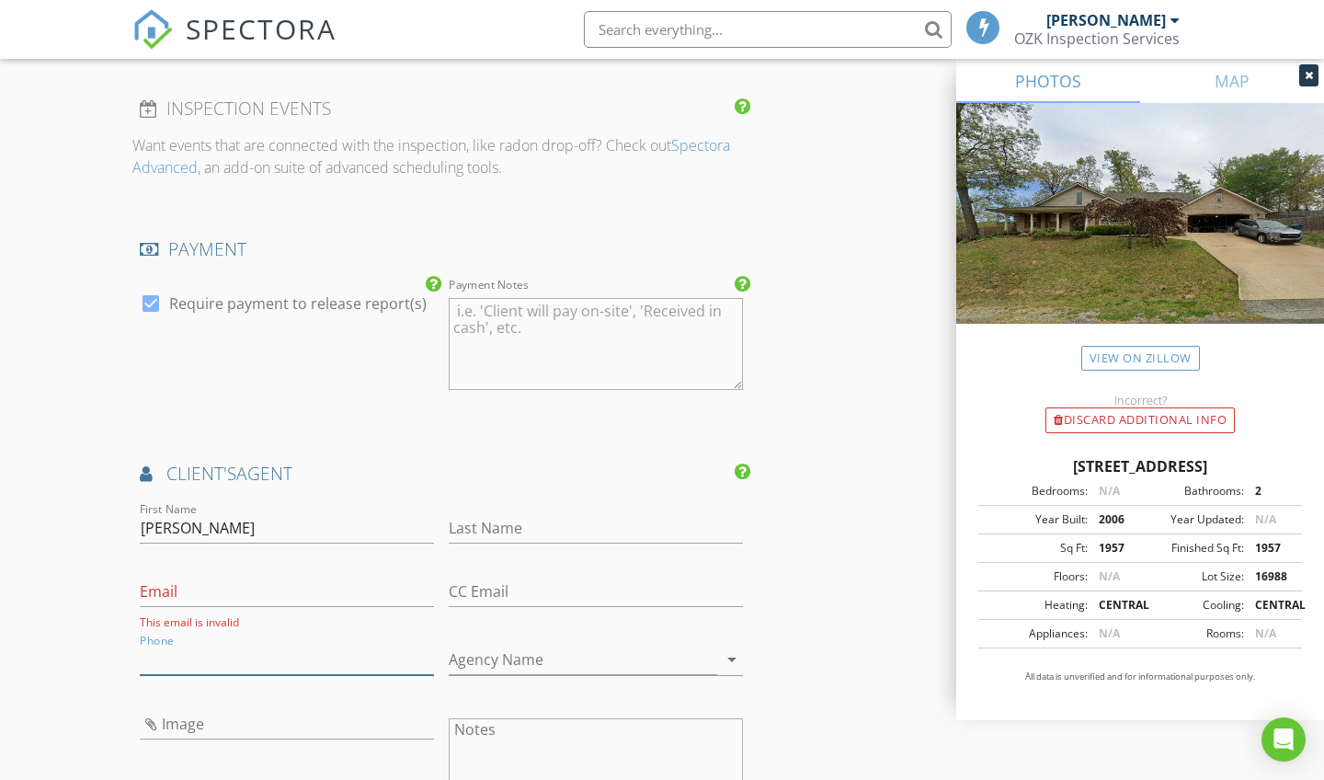
type input "[PHONE_NUMBER]"
click at [214, 644] on input "[PHONE_NUMBER]" at bounding box center [287, 659] width 294 height 30
click at [247, 576] on input "Email" at bounding box center [287, 591] width 294 height 30
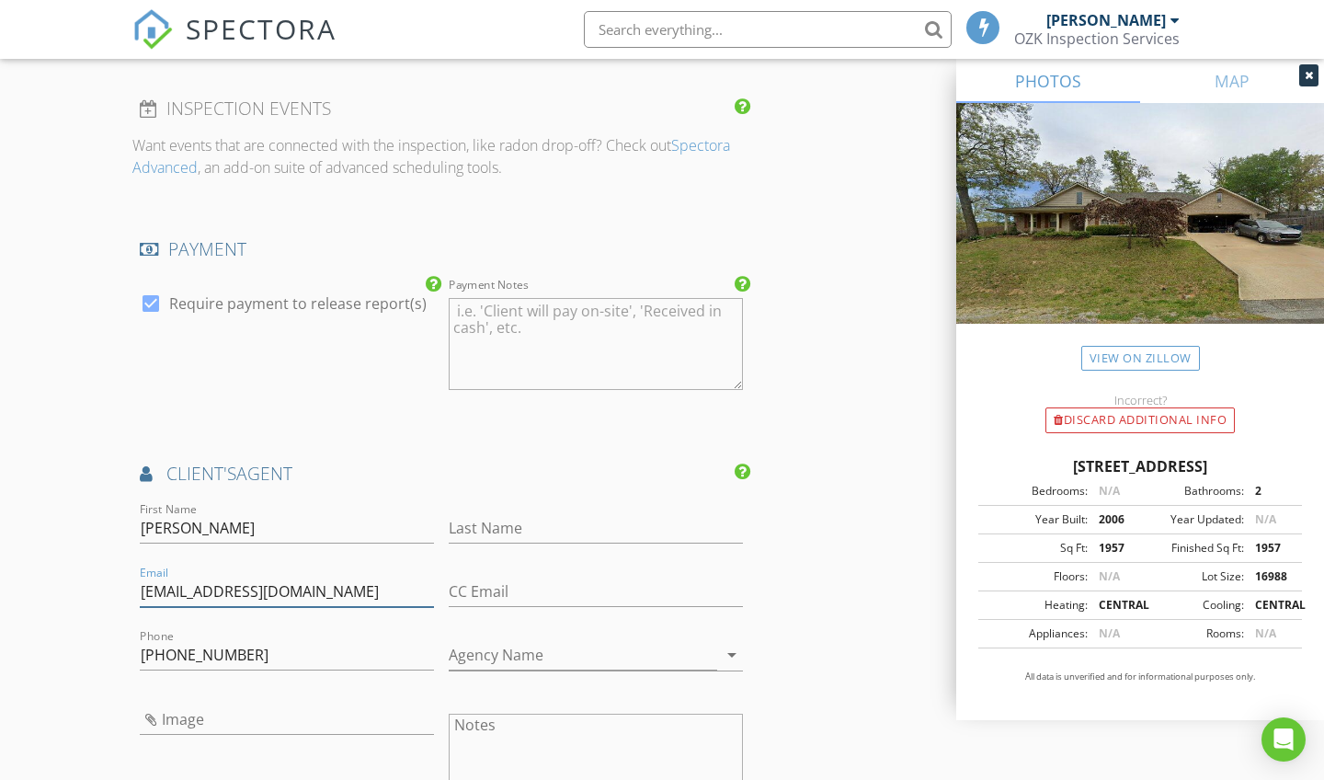
type input "Tractandframe@gmail.com"
type input "[PERSON_NAME]"
click at [265, 744] on div "Image" at bounding box center [286, 760] width 309 height 143
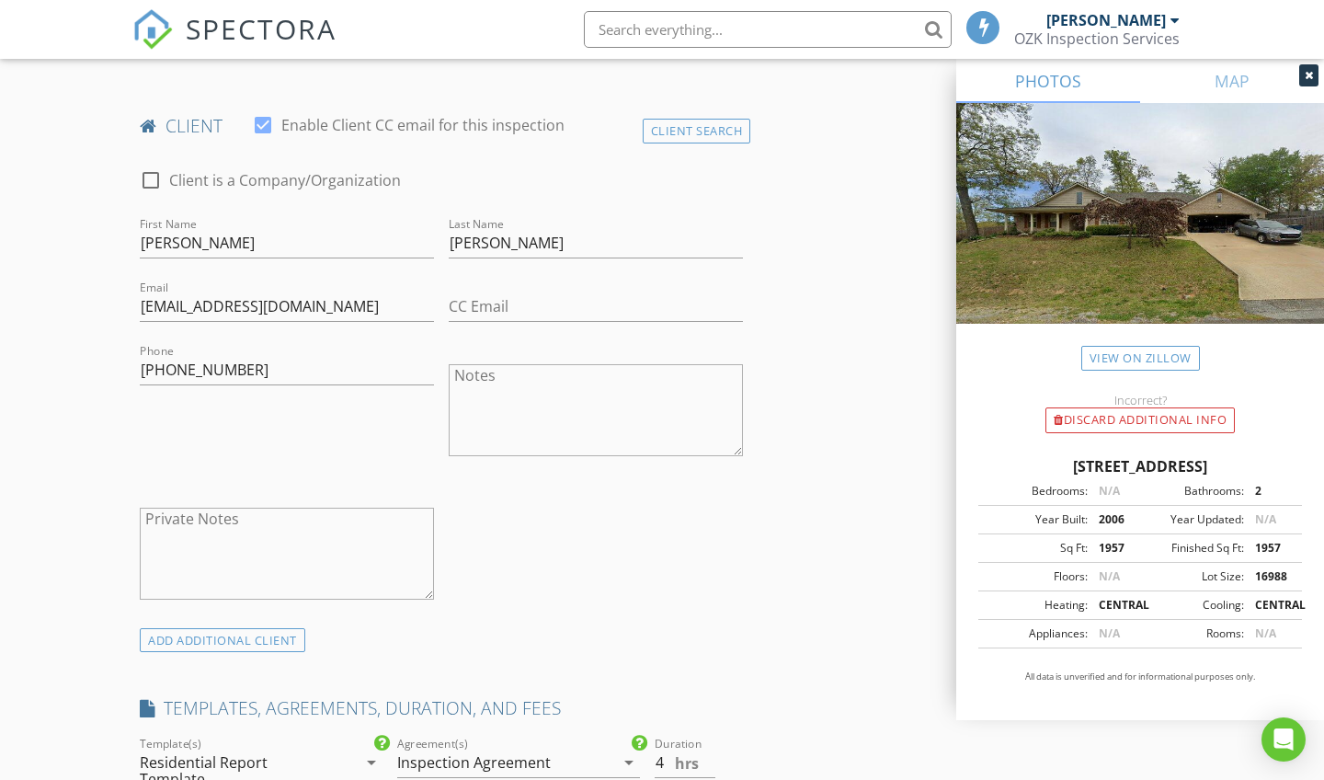
scroll to position [928, 0]
drag, startPoint x: 260, startPoint y: 366, endPoint x: 0, endPoint y: 347, distance: 260.8
drag, startPoint x: 340, startPoint y: 305, endPoint x: 97, endPoint y: 305, distance: 243.6
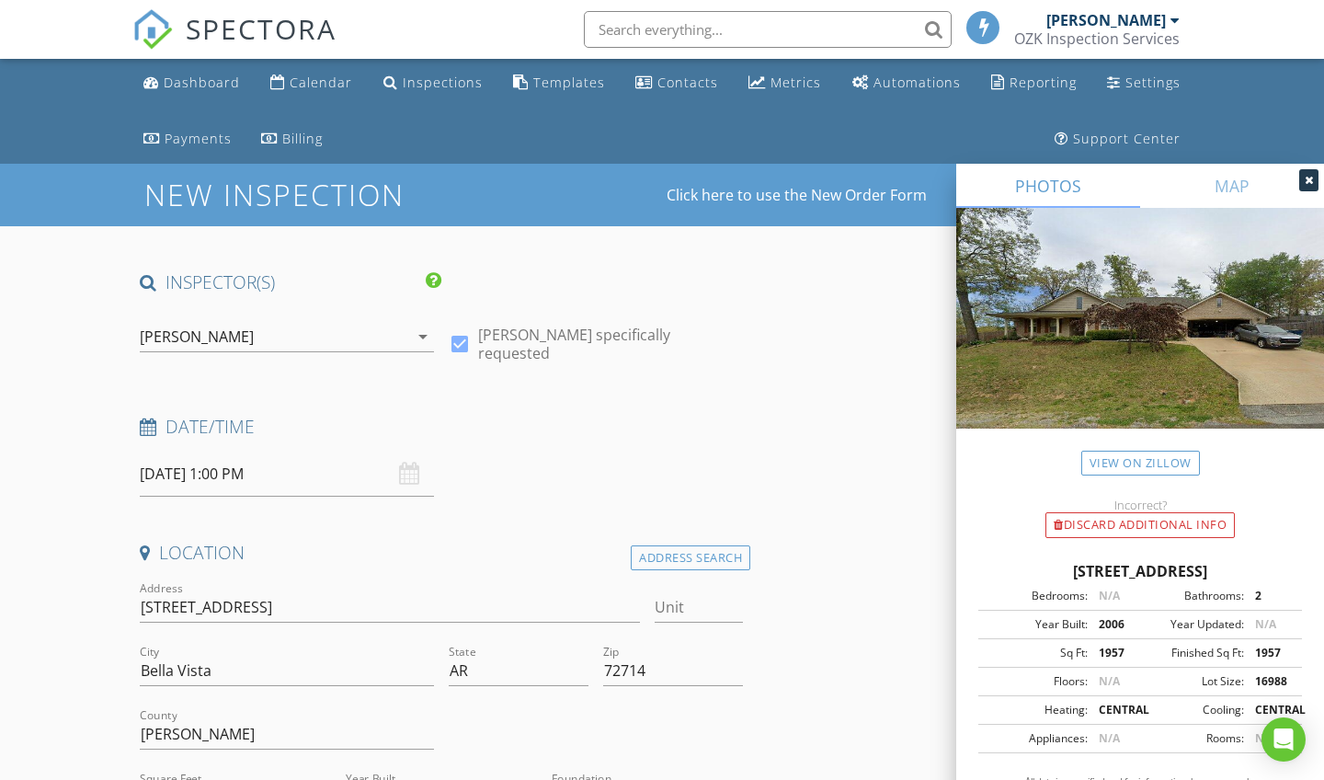
scroll to position [0, 0]
click at [198, 481] on input "[DATE] 1:00 PM" at bounding box center [287, 473] width 294 height 45
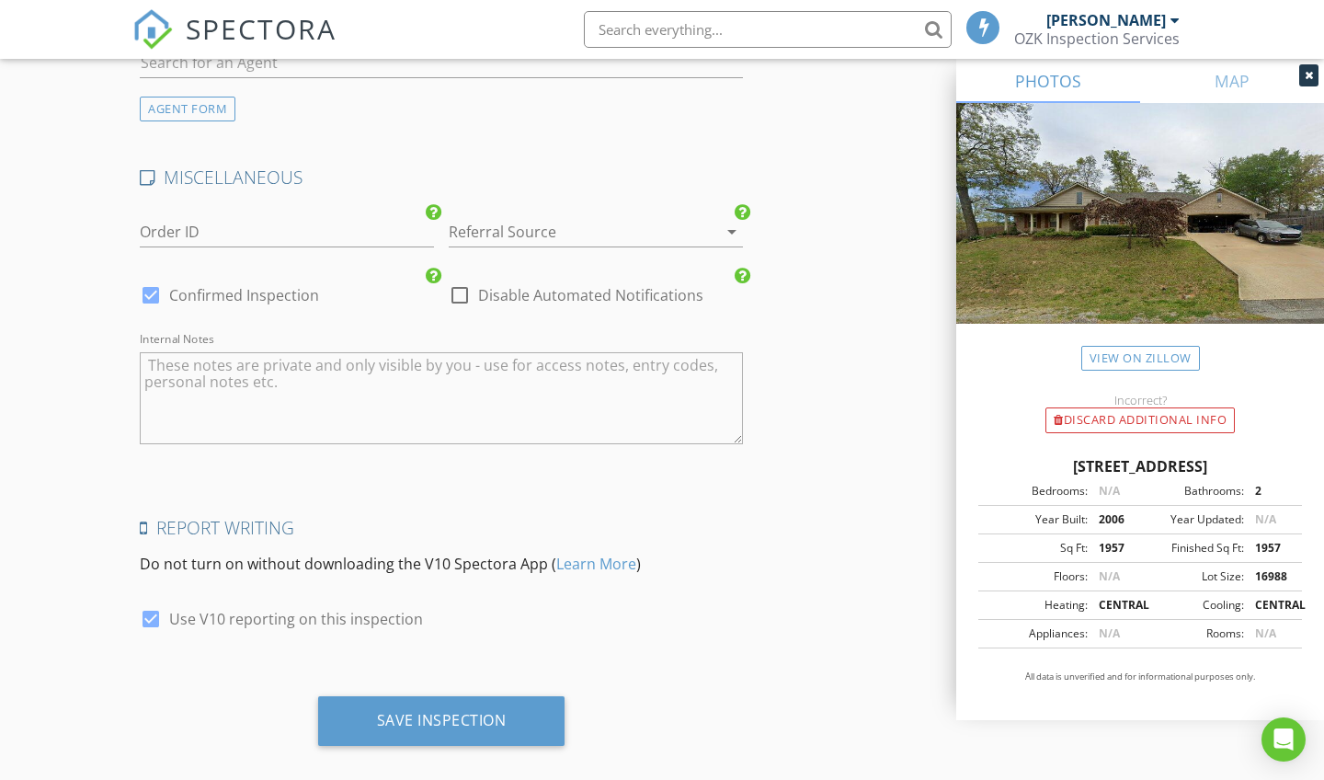
scroll to position [3156, 0]
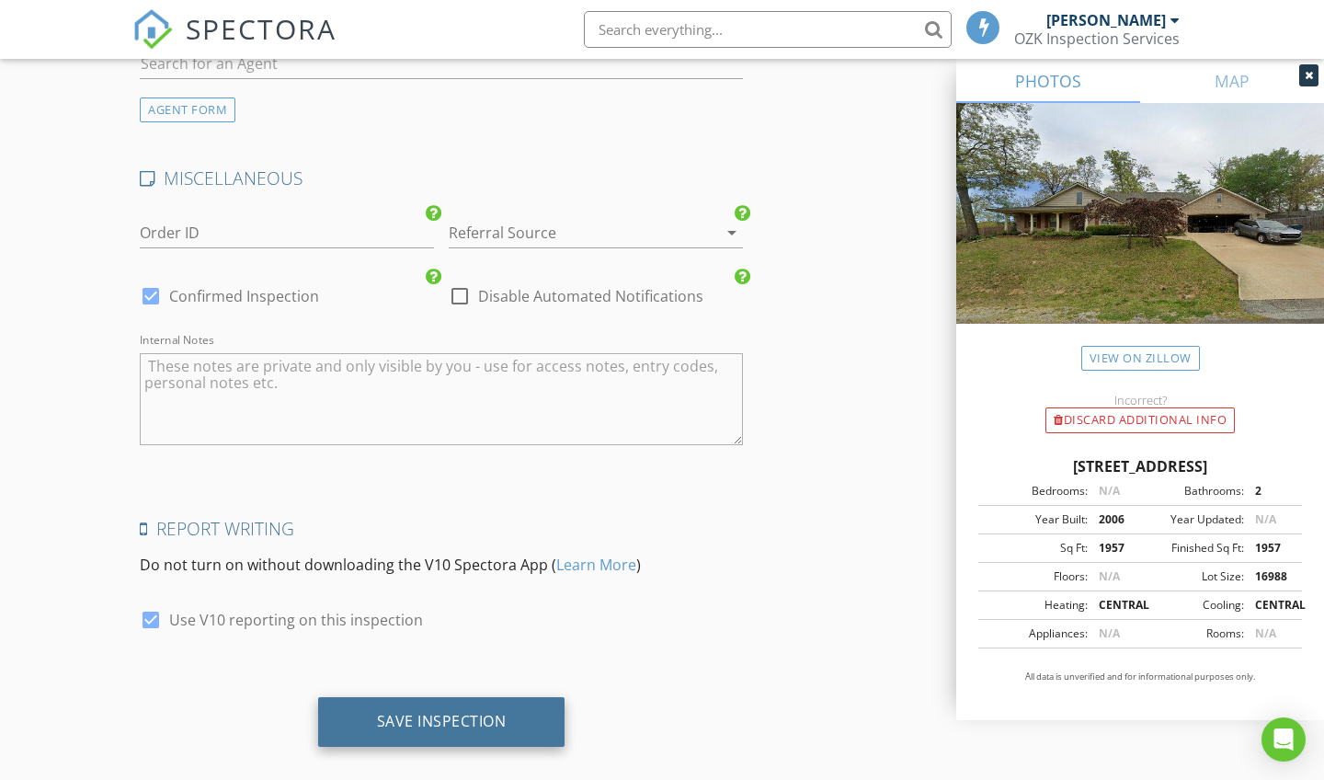
click at [480, 707] on div "Save Inspection" at bounding box center [441, 722] width 247 height 50
